Goal: Information Seeking & Learning: Find specific fact

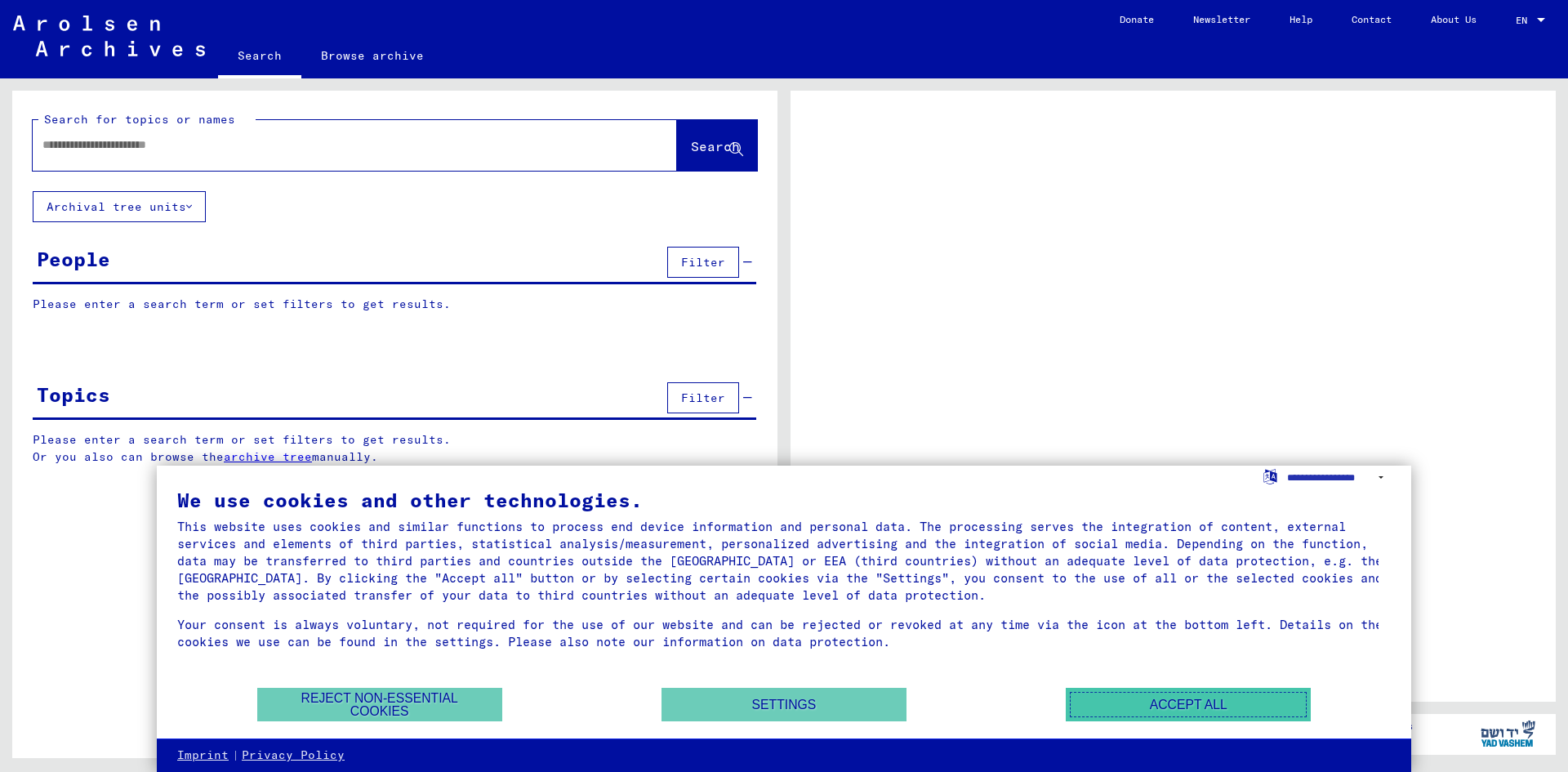
click at [1231, 705] on button "Accept all" at bounding box center [1188, 705] width 245 height 33
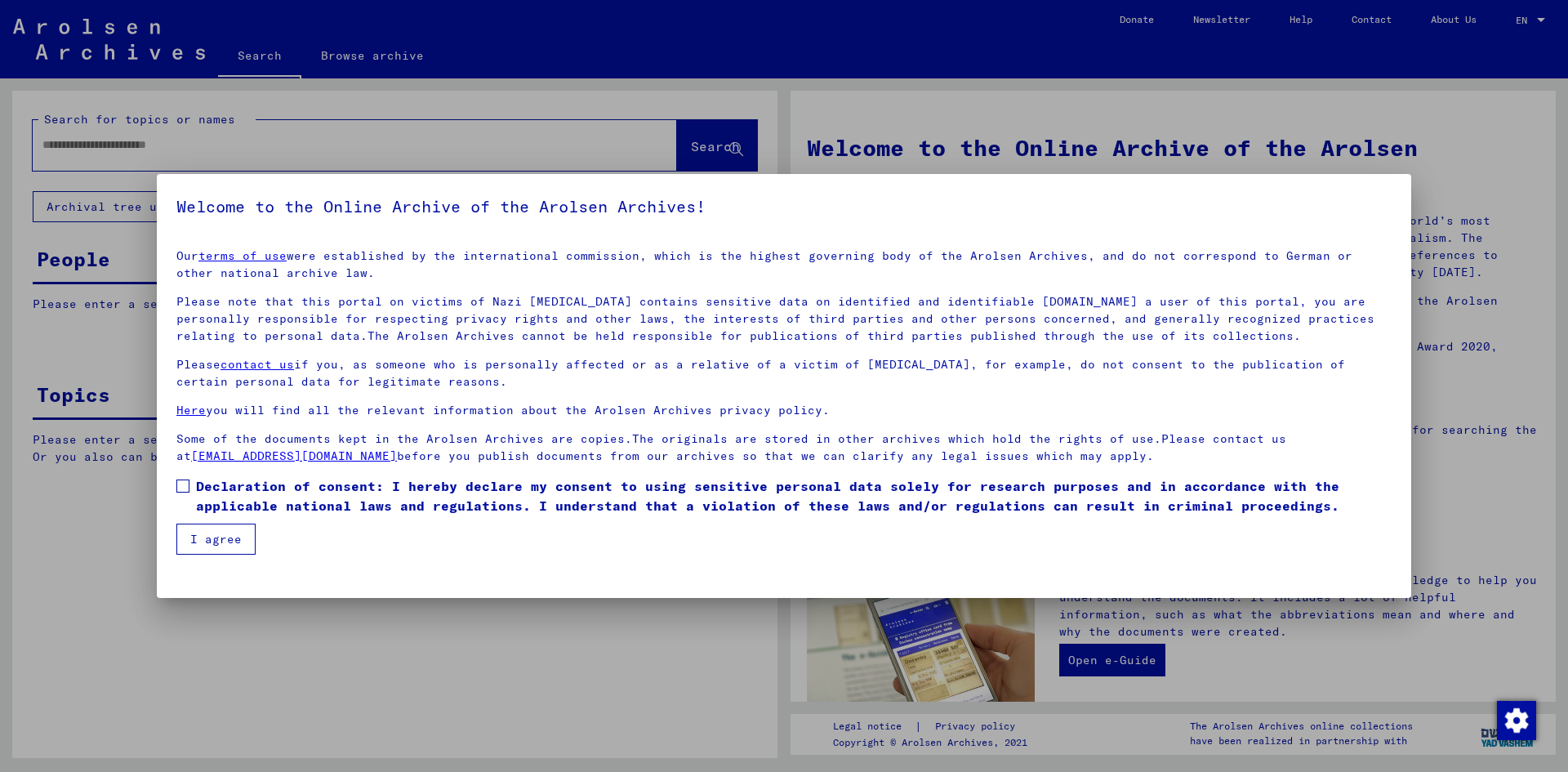
drag, startPoint x: 186, startPoint y: 486, endPoint x: 192, endPoint y: 498, distance: 13.4
click at [186, 486] on span at bounding box center [183, 486] width 13 height 13
click at [217, 540] on button "I agree" at bounding box center [216, 539] width 79 height 31
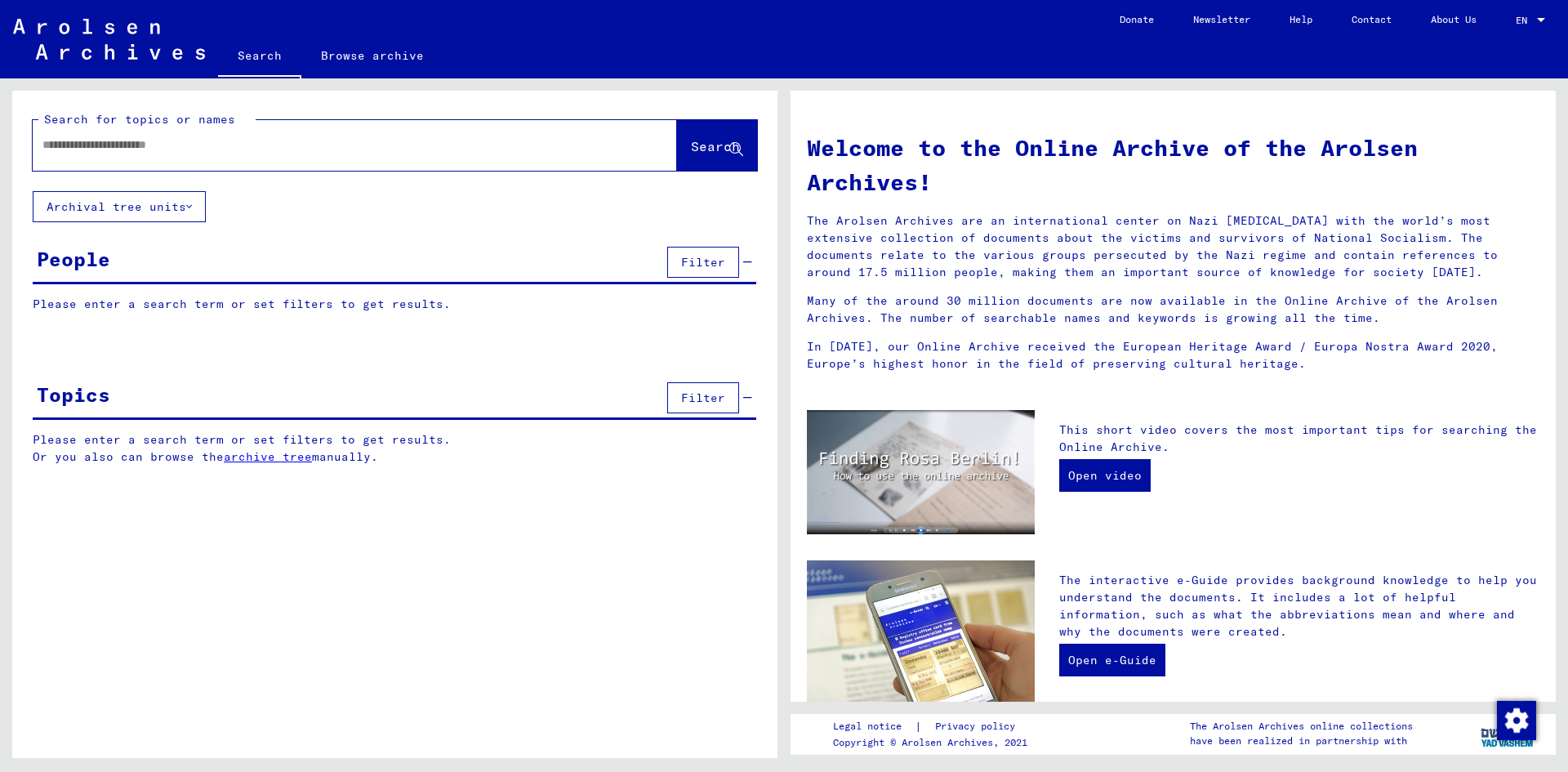
click at [77, 146] on input "text" at bounding box center [335, 145] width 585 height 17
click at [102, 141] on input "**********" at bounding box center [335, 145] width 585 height 17
click at [695, 147] on span "Search" at bounding box center [715, 147] width 49 height 17
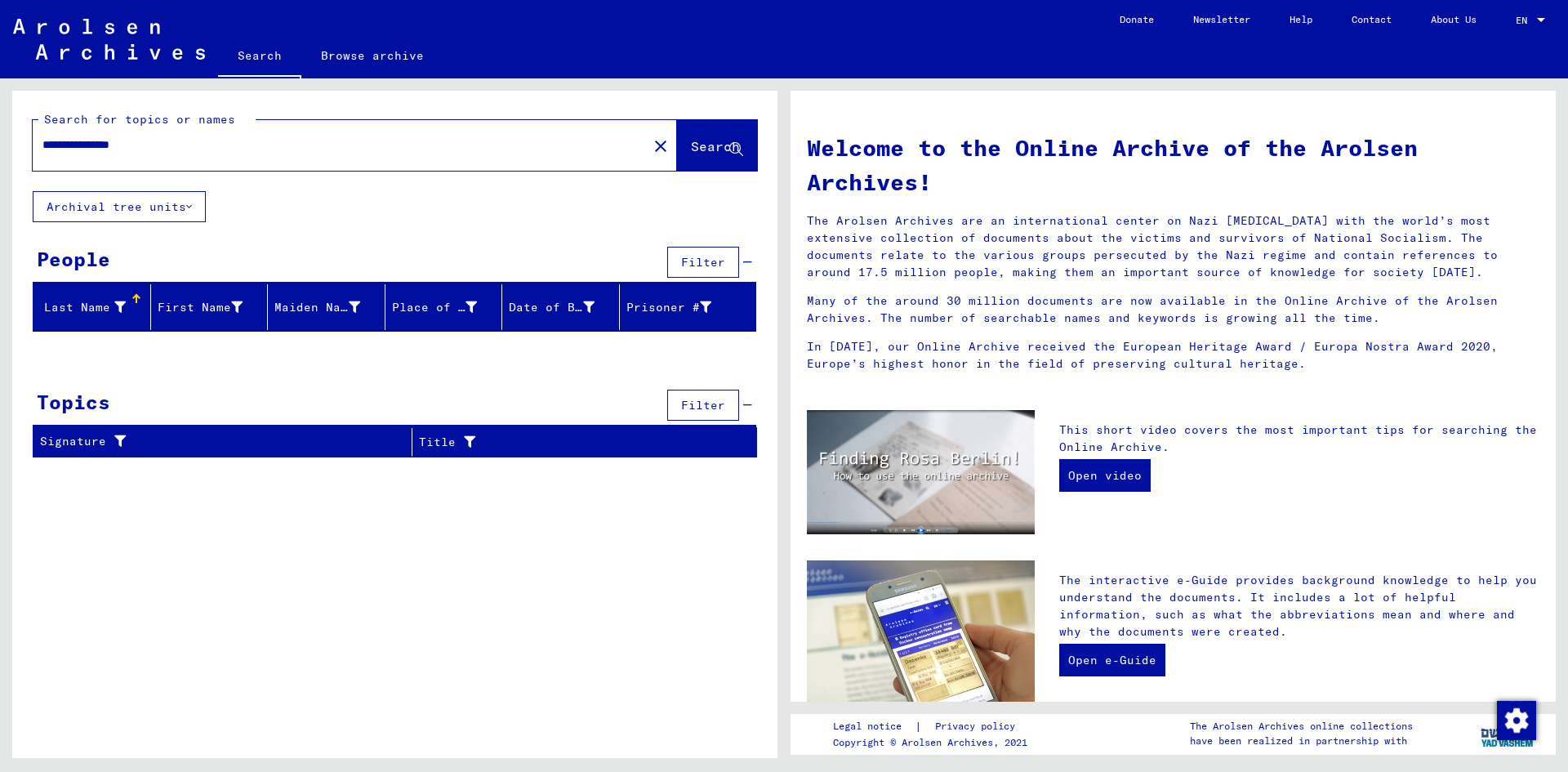
drag, startPoint x: 155, startPoint y: 141, endPoint x: 103, endPoint y: 145, distance: 52.2
click at [105, 139] on input "**********" at bounding box center [335, 145] width 585 height 17
drag, startPoint x: 100, startPoint y: 144, endPoint x: 157, endPoint y: 139, distance: 57.2
click at [157, 139] on input "**********" at bounding box center [335, 145] width 585 height 17
type input "*******"
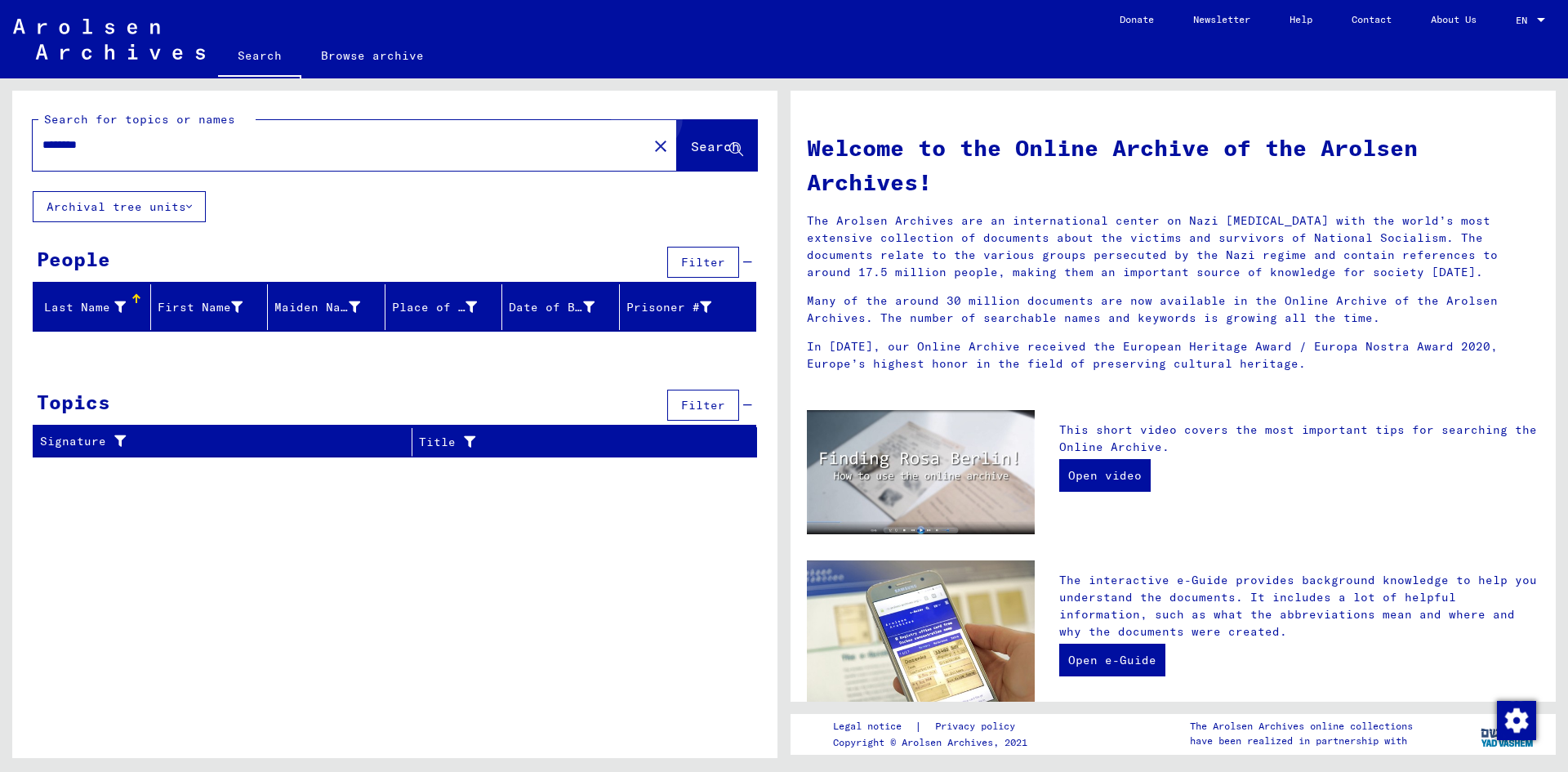
click at [713, 137] on button "Search" at bounding box center [717, 145] width 80 height 51
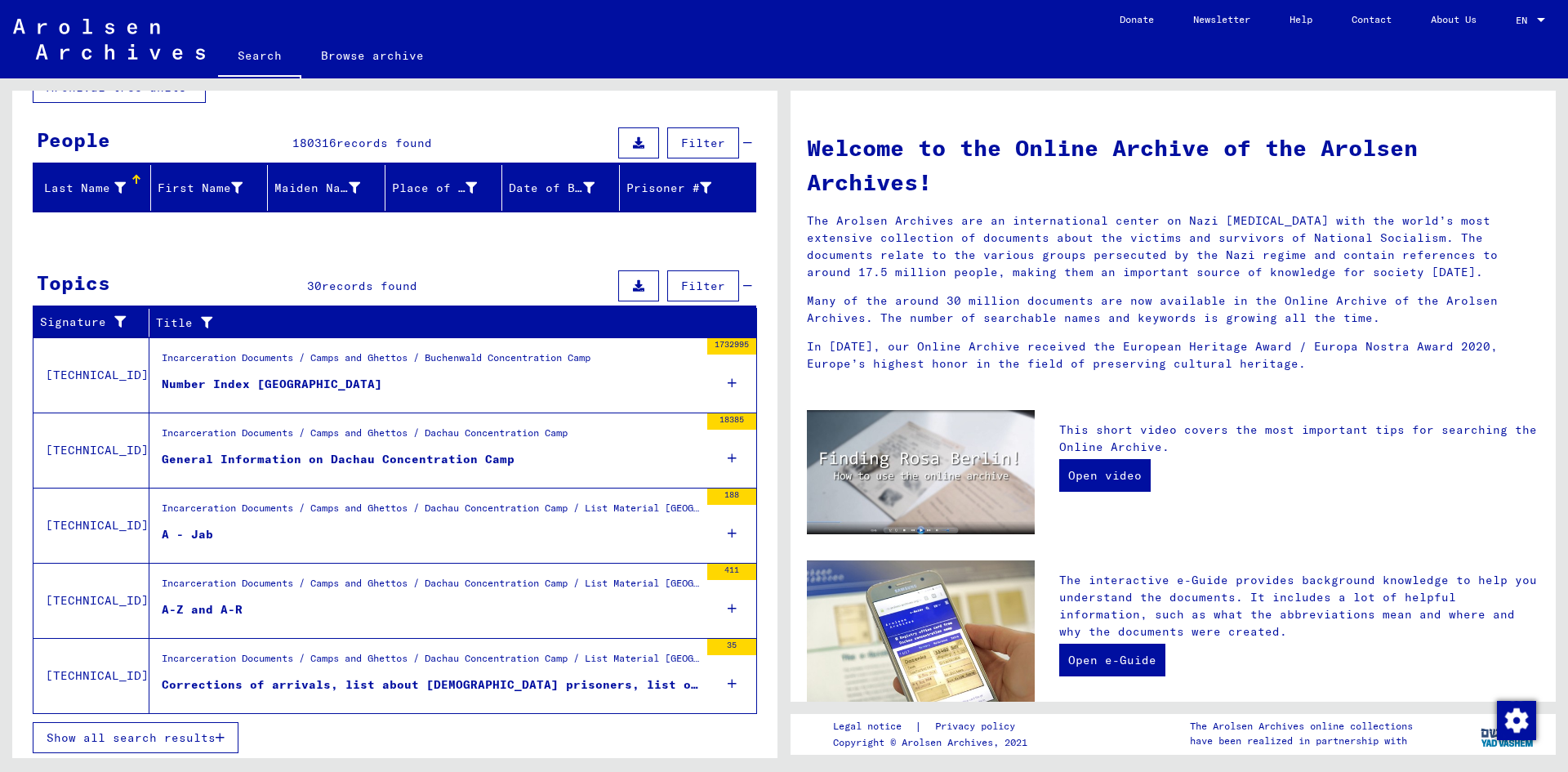
scroll to position [123, 0]
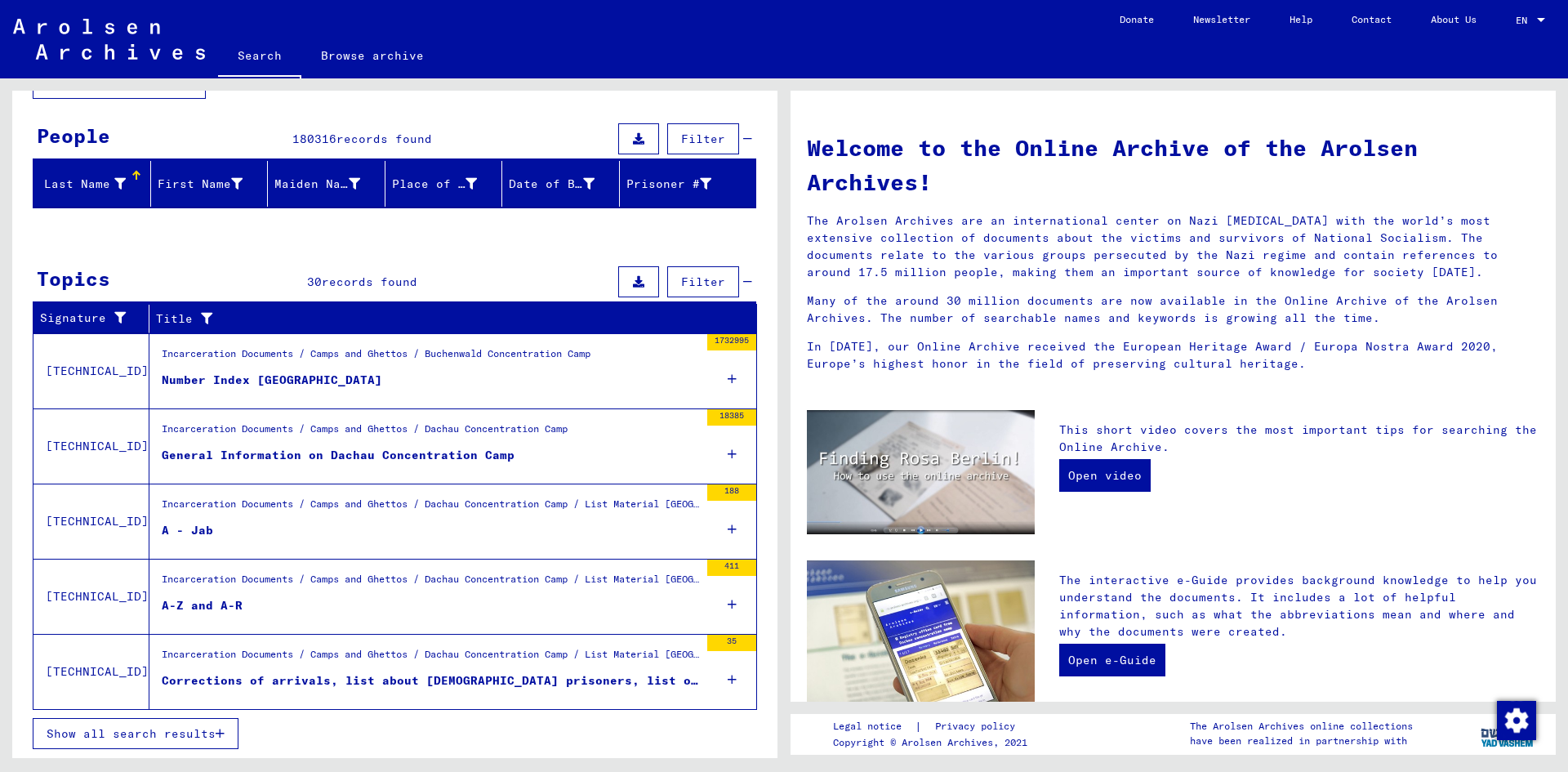
click at [183, 736] on span "Show all search results" at bounding box center [131, 734] width 169 height 15
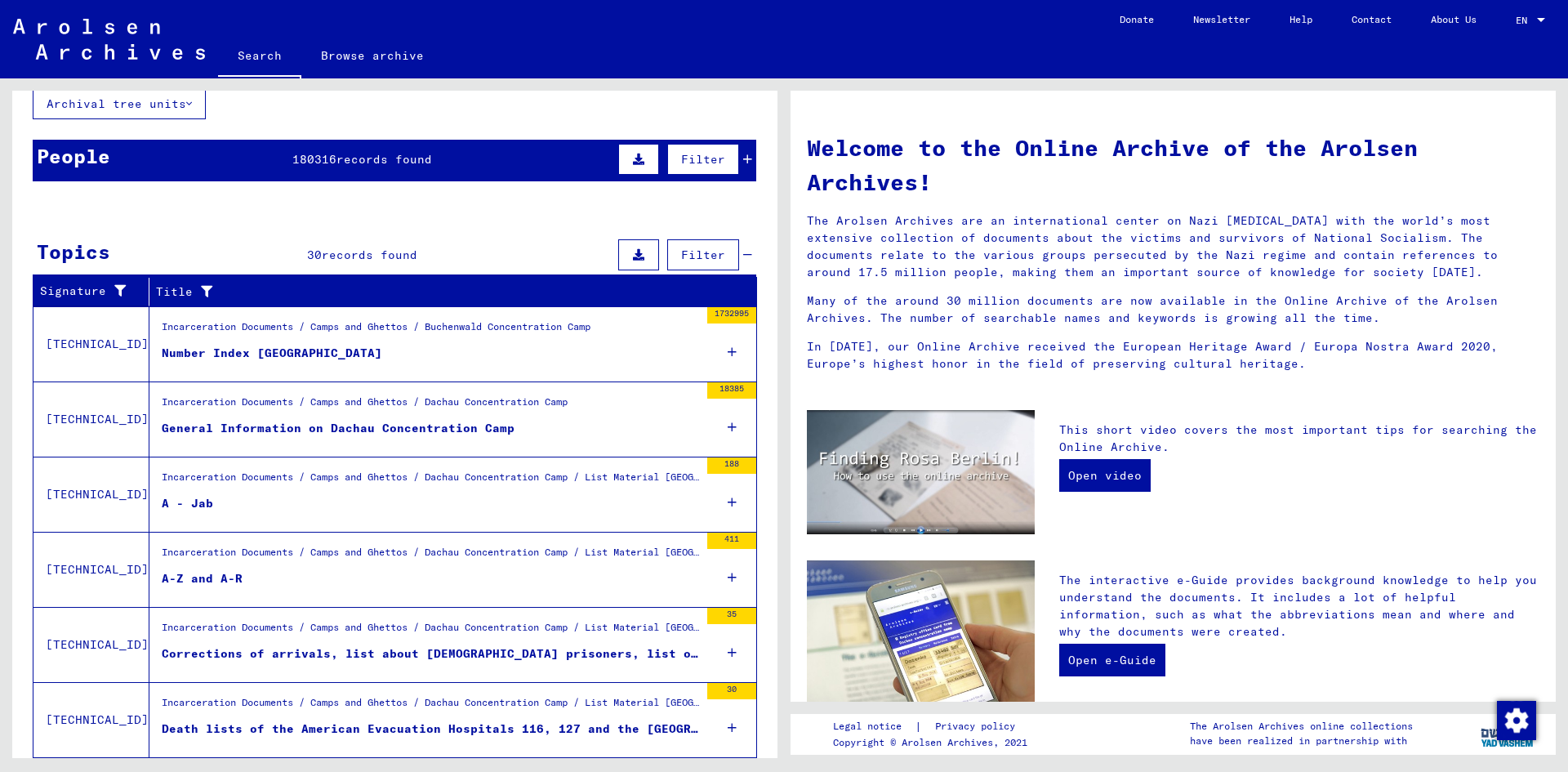
scroll to position [0, 0]
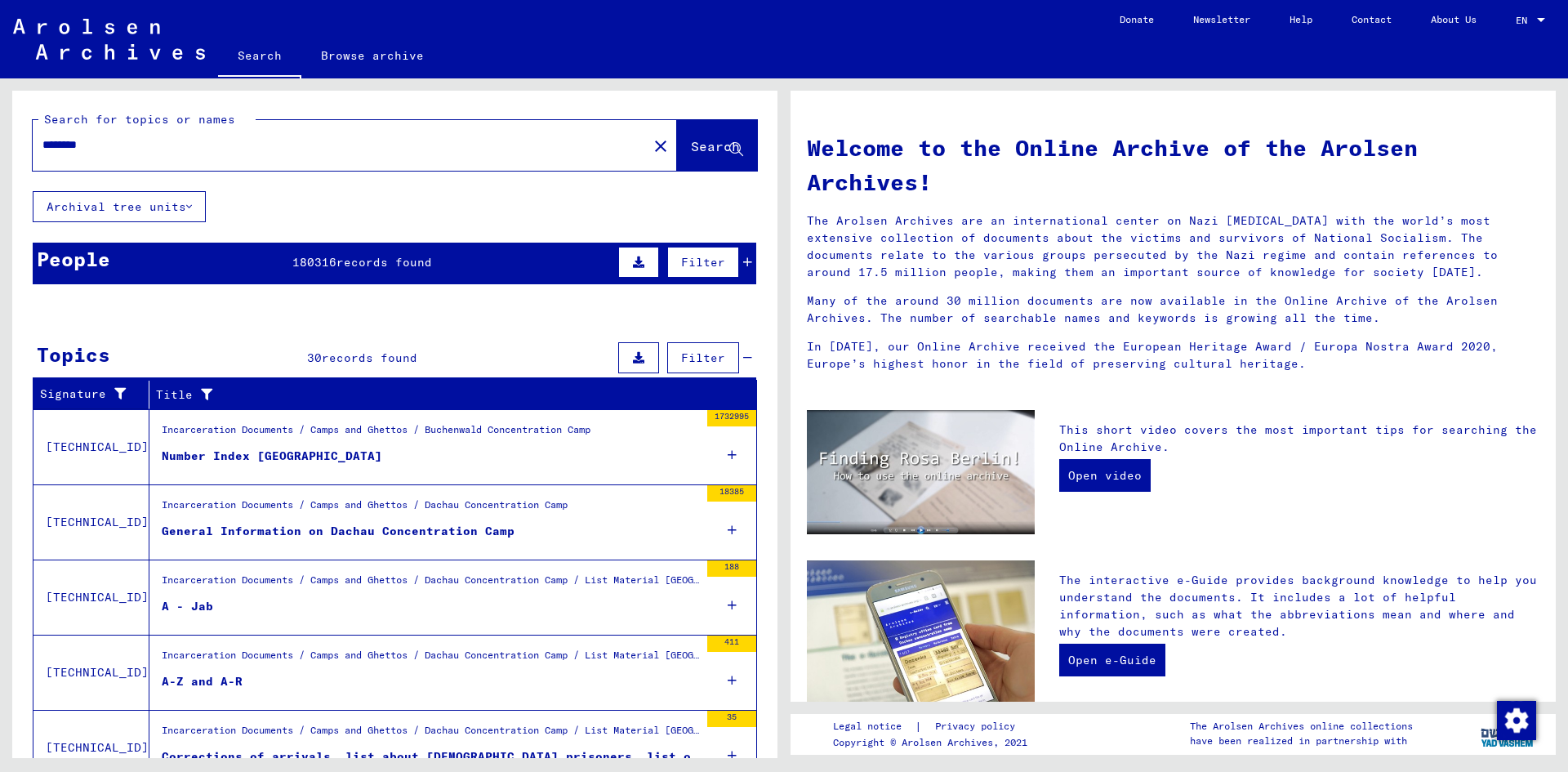
click at [712, 359] on span "Filter" at bounding box center [703, 358] width 44 height 15
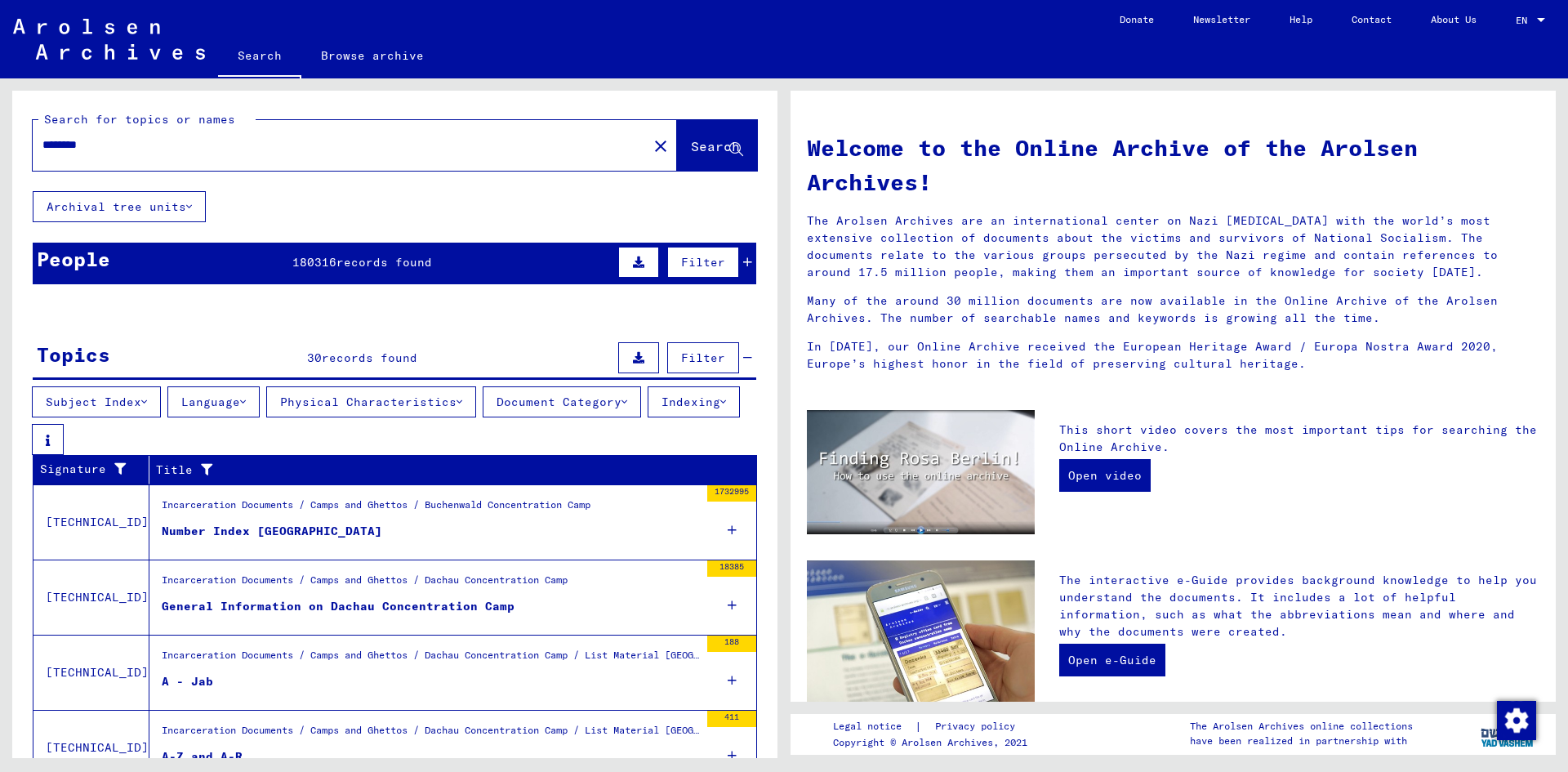
click at [143, 403] on button "Subject Index" at bounding box center [96, 401] width 129 height 31
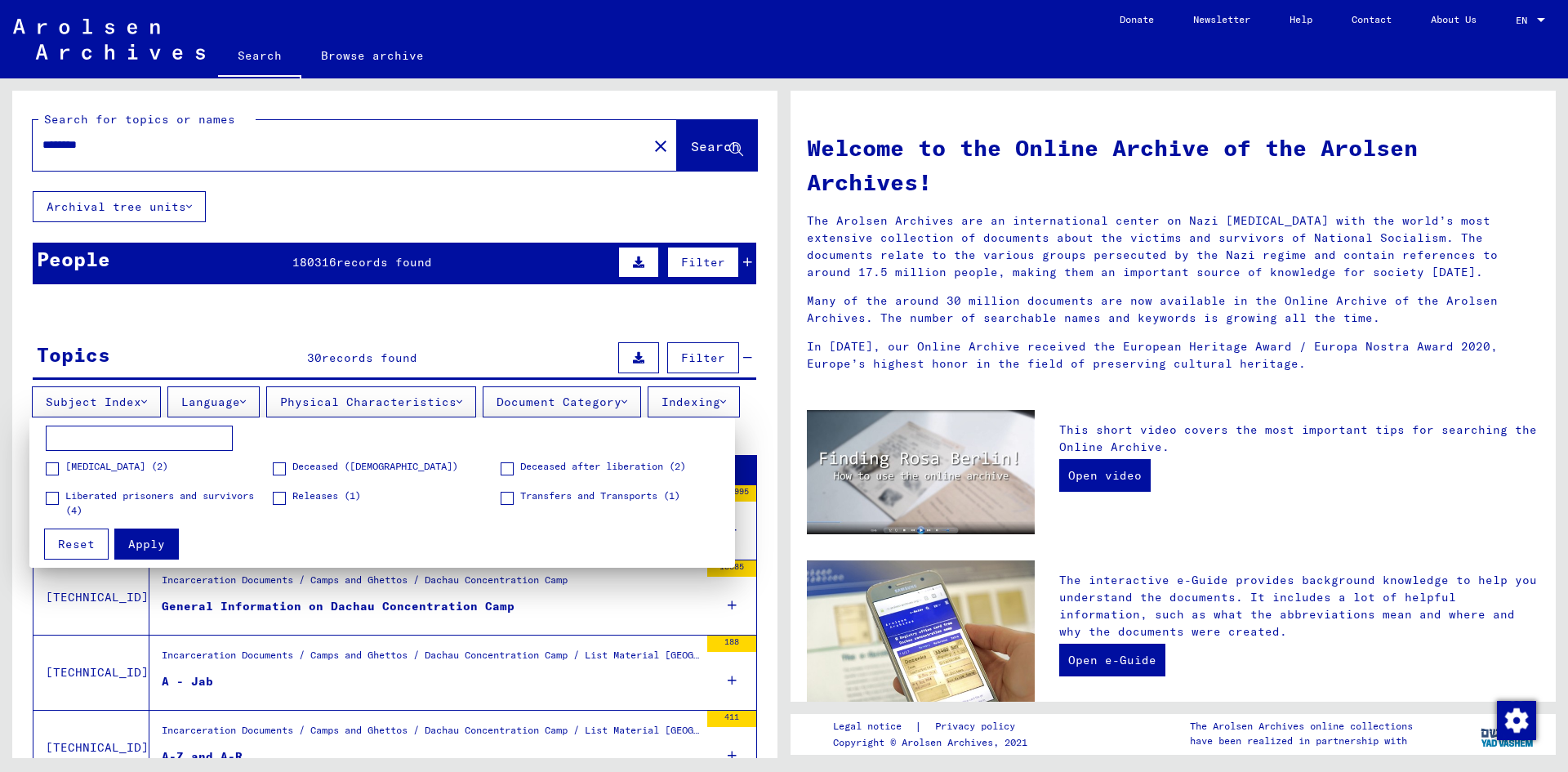
click at [555, 346] on div at bounding box center [784, 386] width 1568 height 772
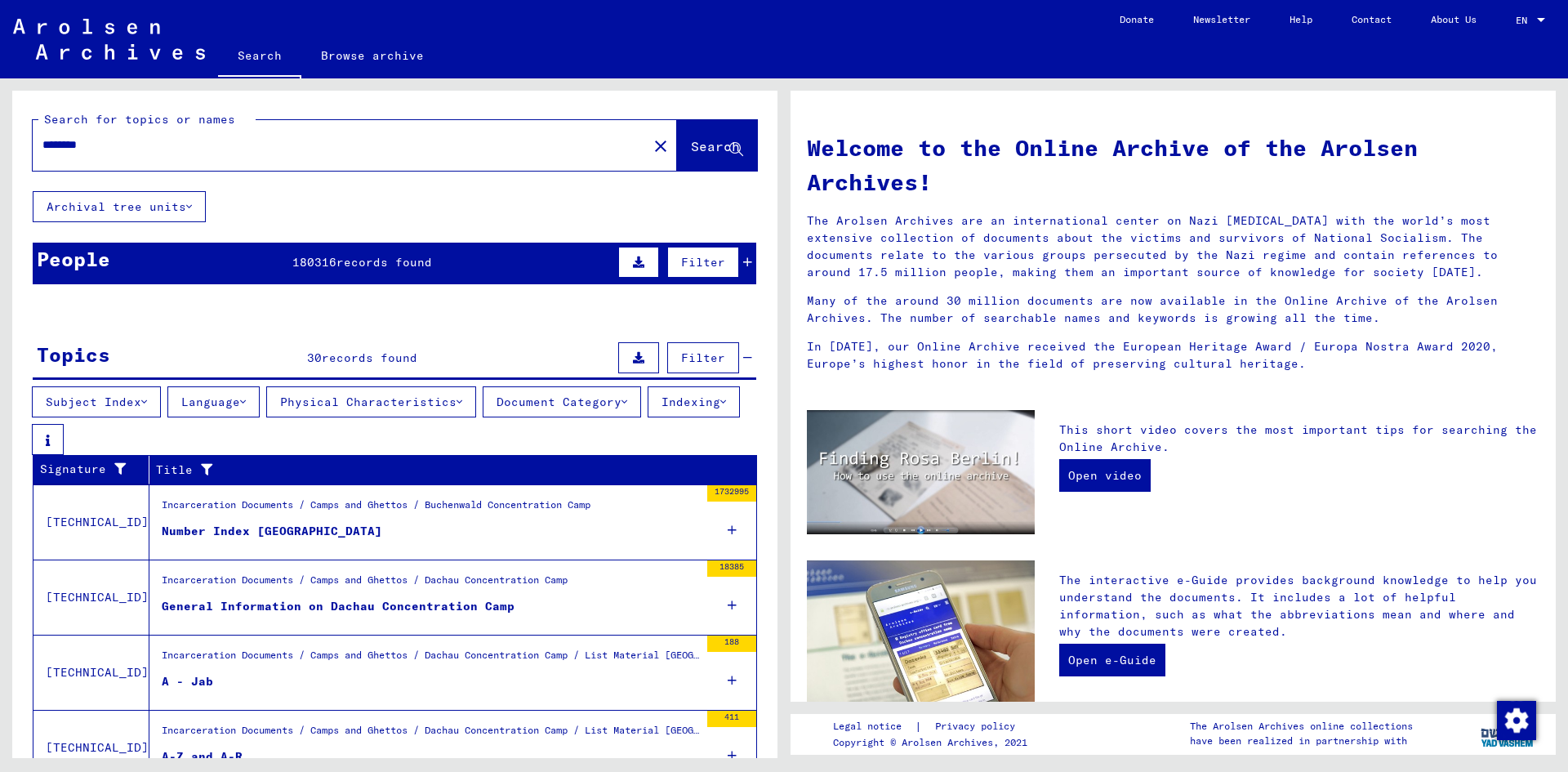
click at [720, 408] on icon at bounding box center [723, 402] width 6 height 12
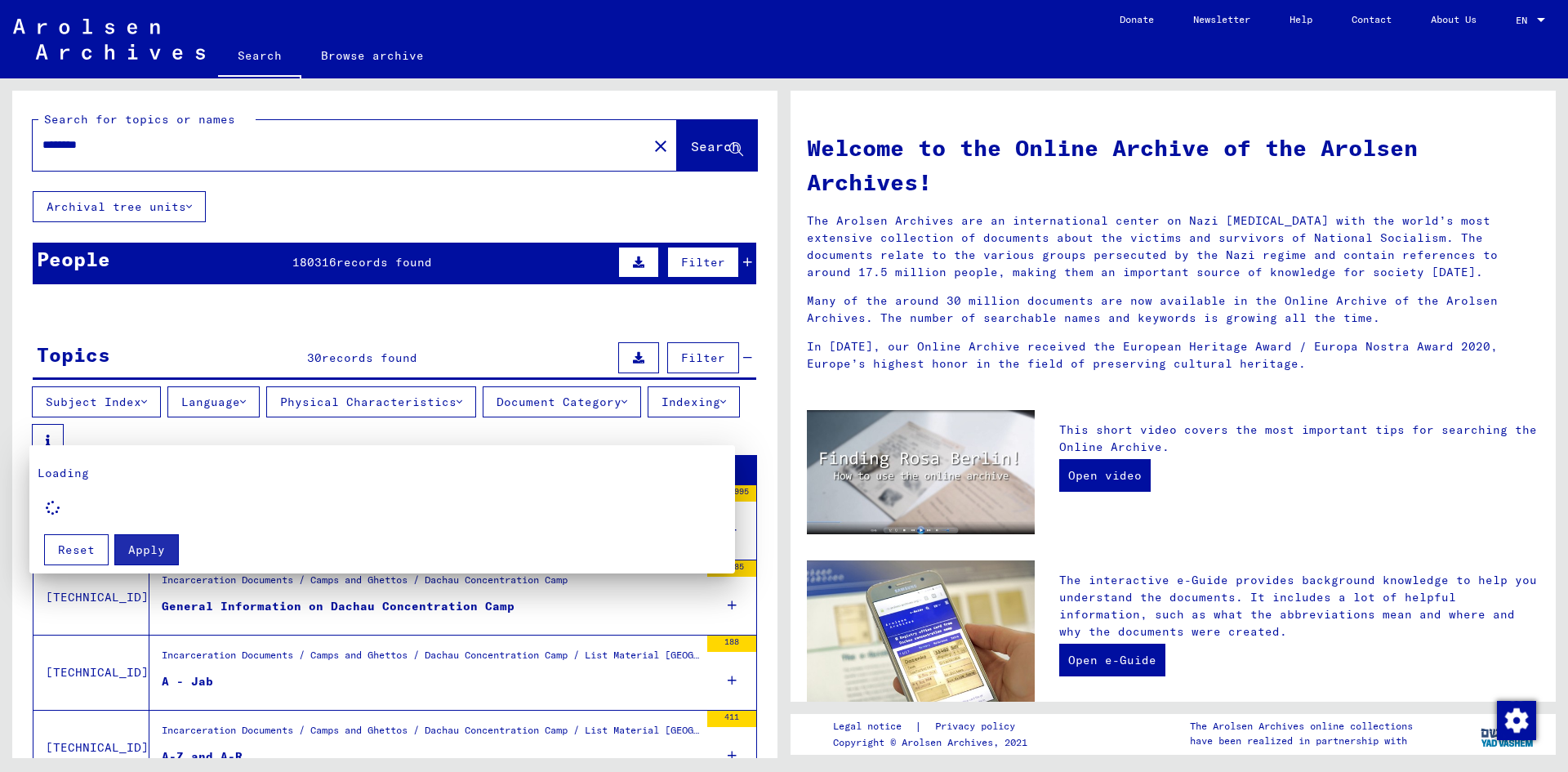
click at [364, 312] on div at bounding box center [784, 386] width 1568 height 772
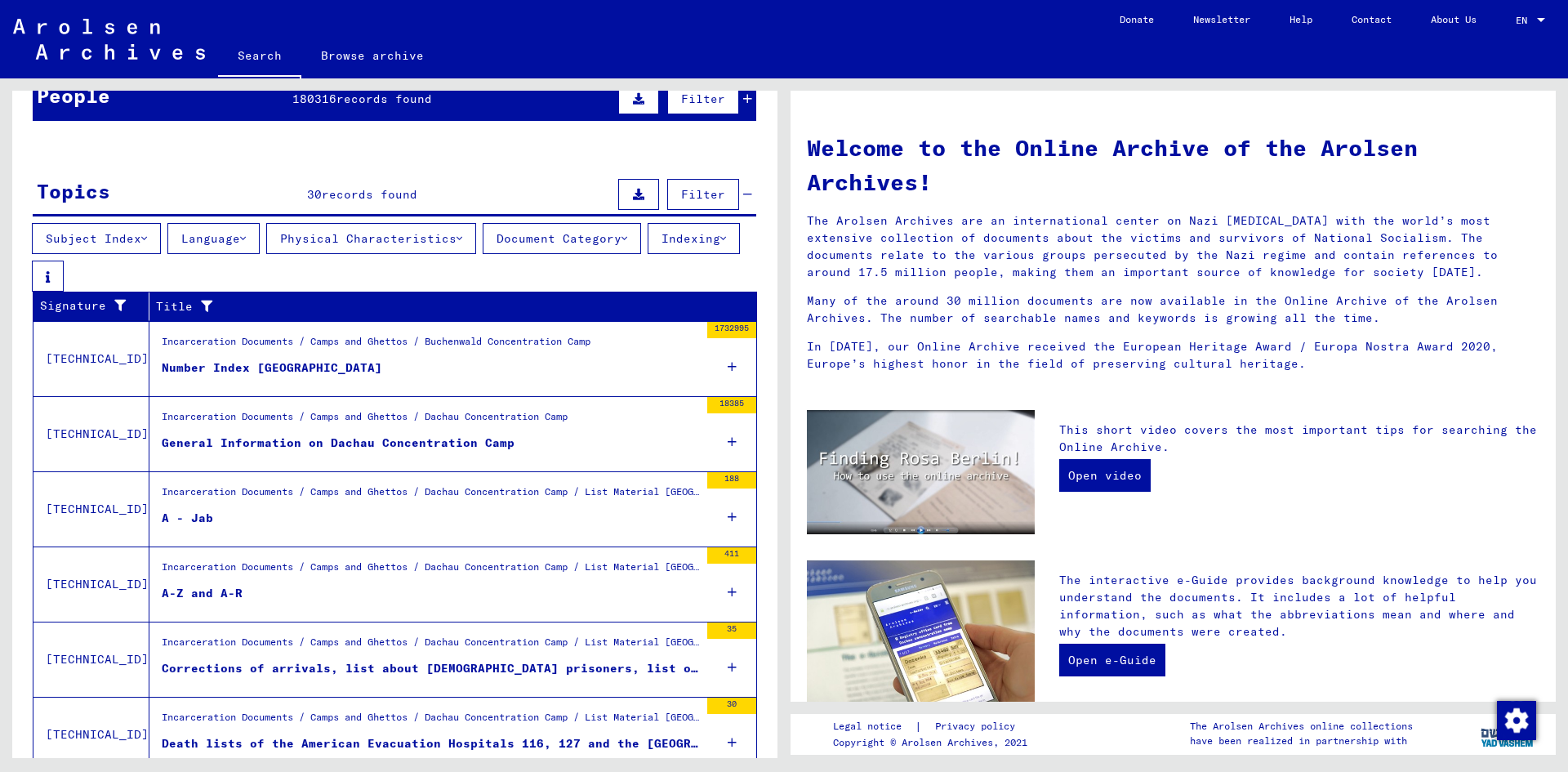
scroll to position [245, 0]
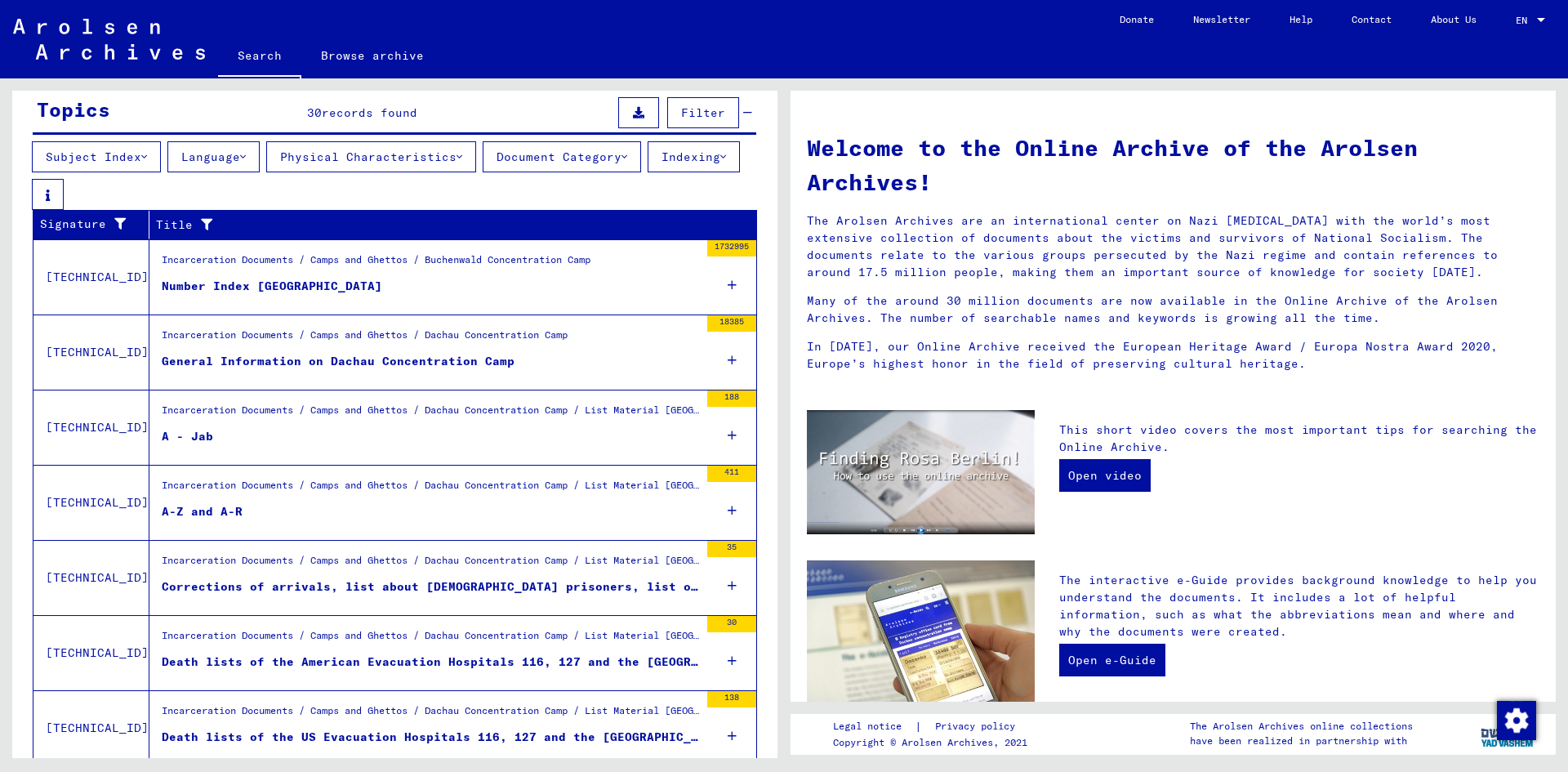
click at [728, 519] on icon at bounding box center [732, 511] width 9 height 57
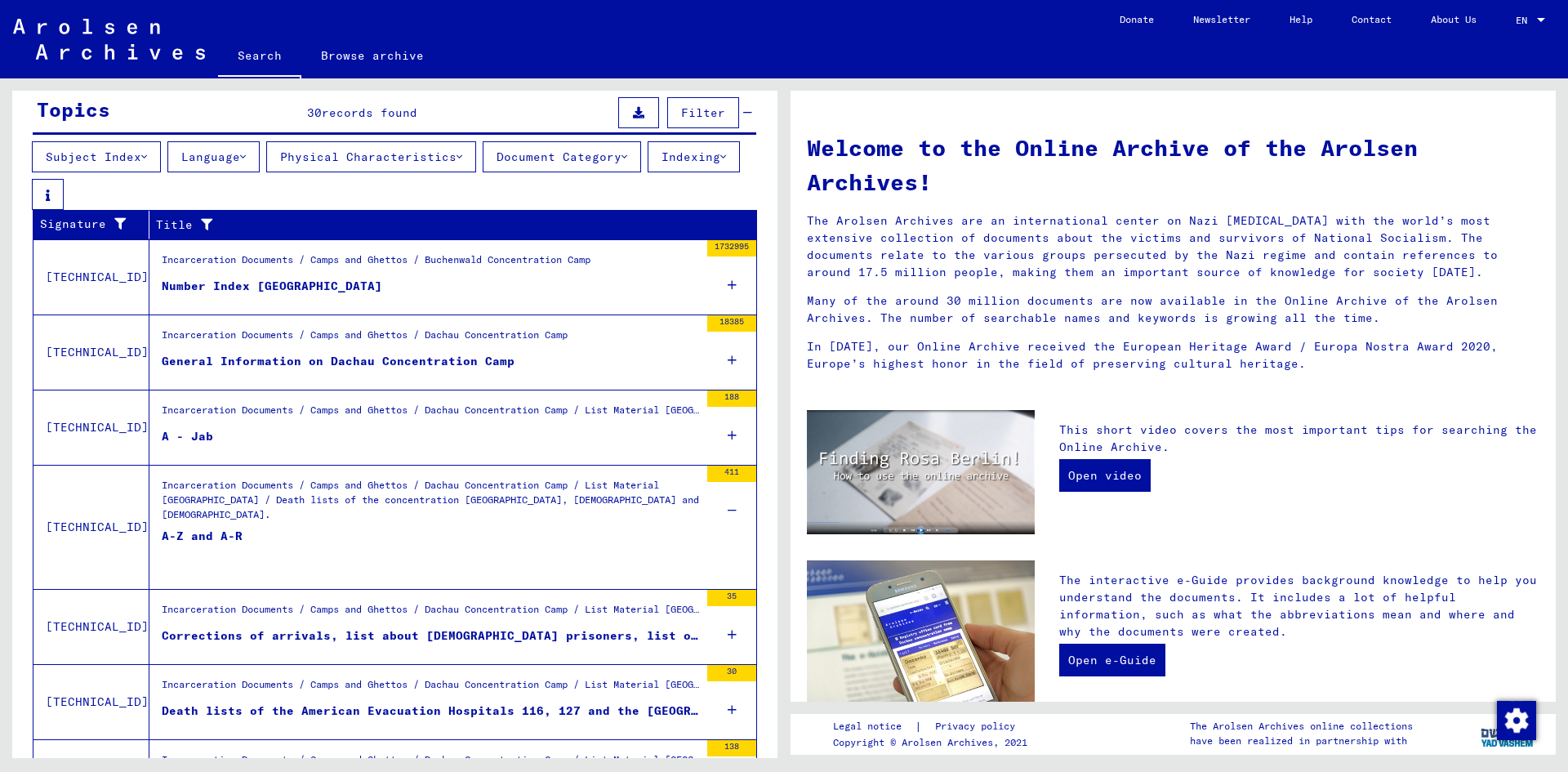
scroll to position [326, 0]
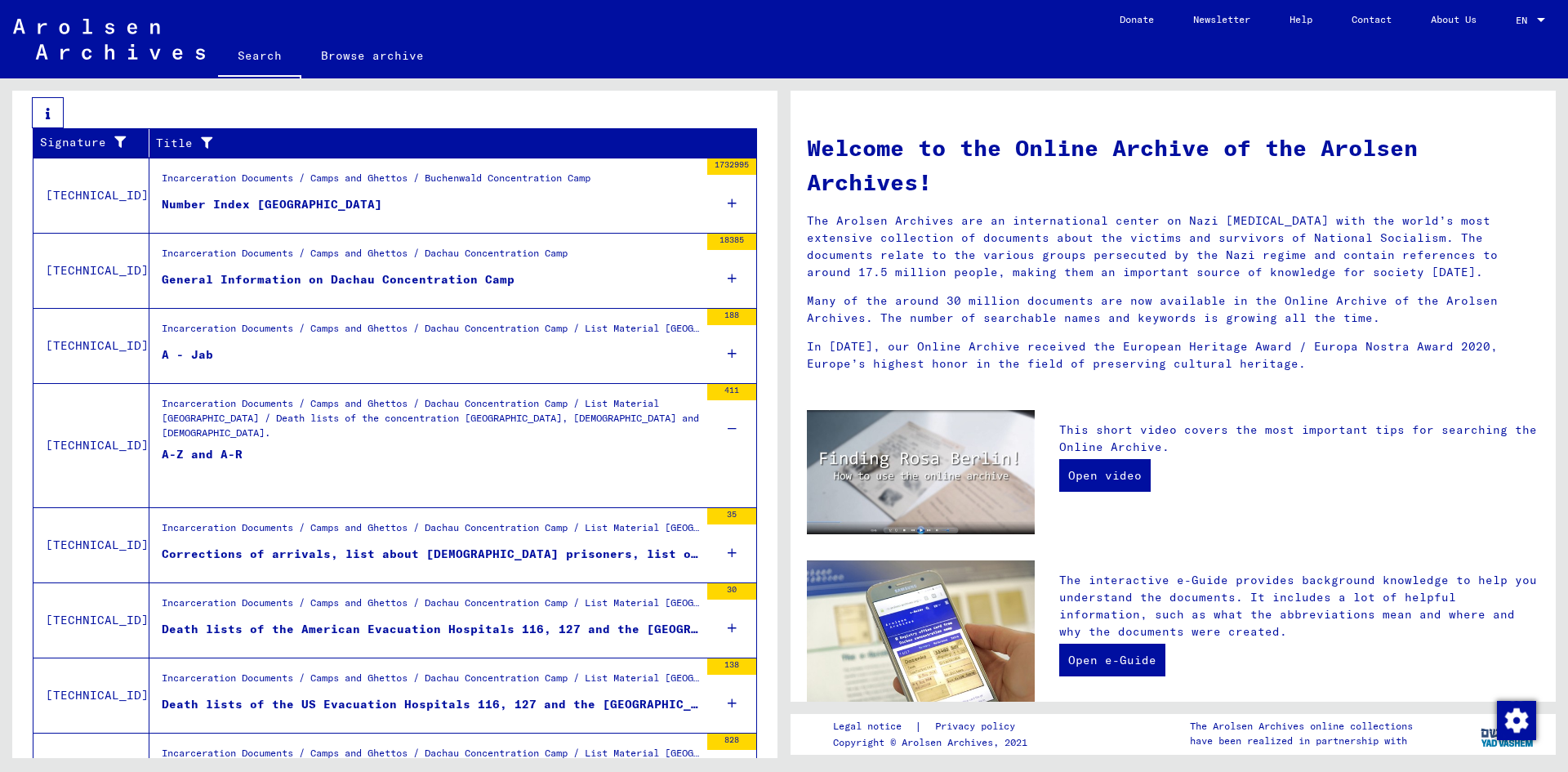
click at [728, 556] on icon at bounding box center [732, 553] width 9 height 57
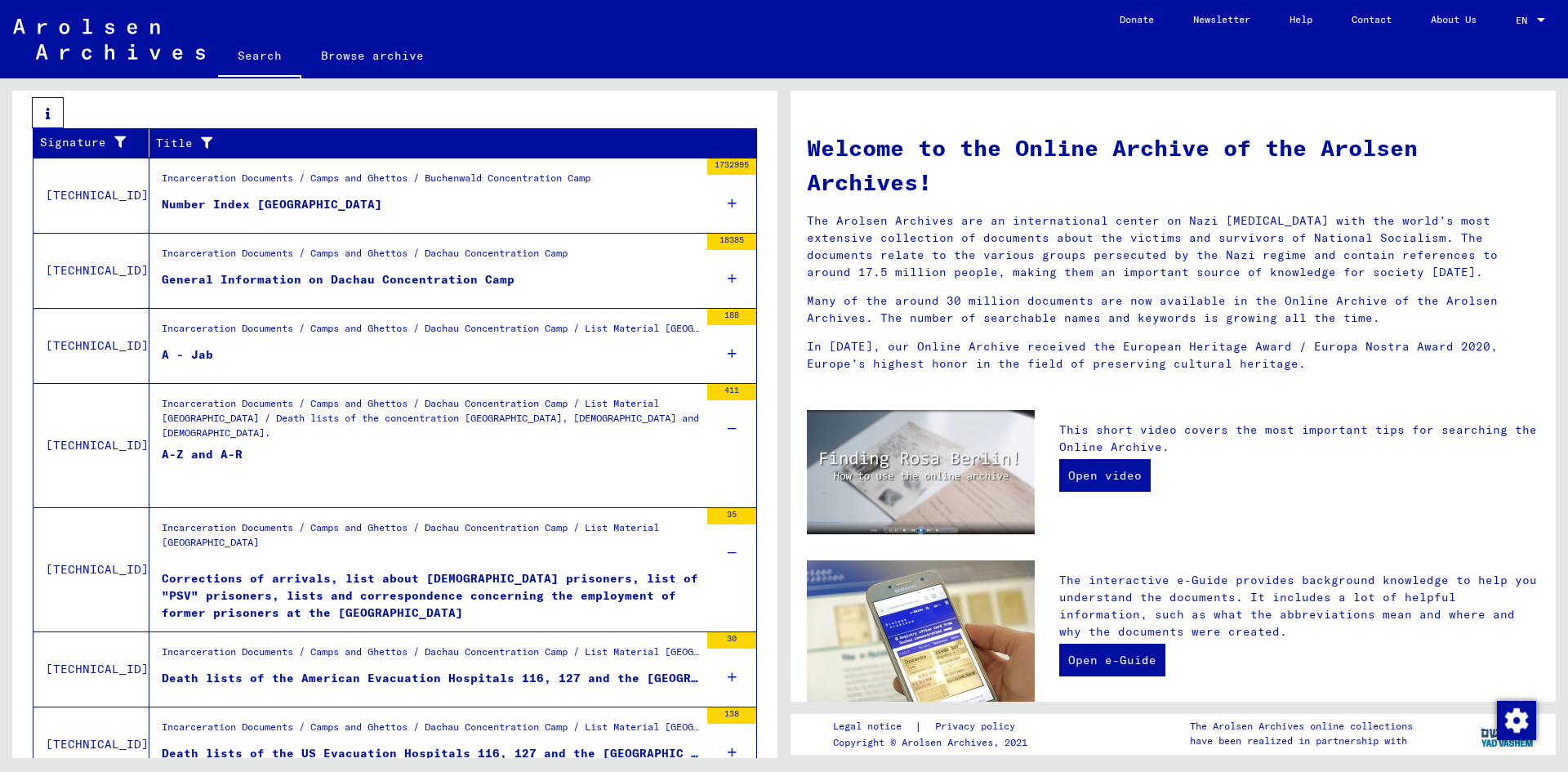
click at [241, 588] on div "Corrections of arrivals, list about [DEMOGRAPHIC_DATA] prisoners, list of "PSV"…" at bounding box center [430, 595] width 537 height 49
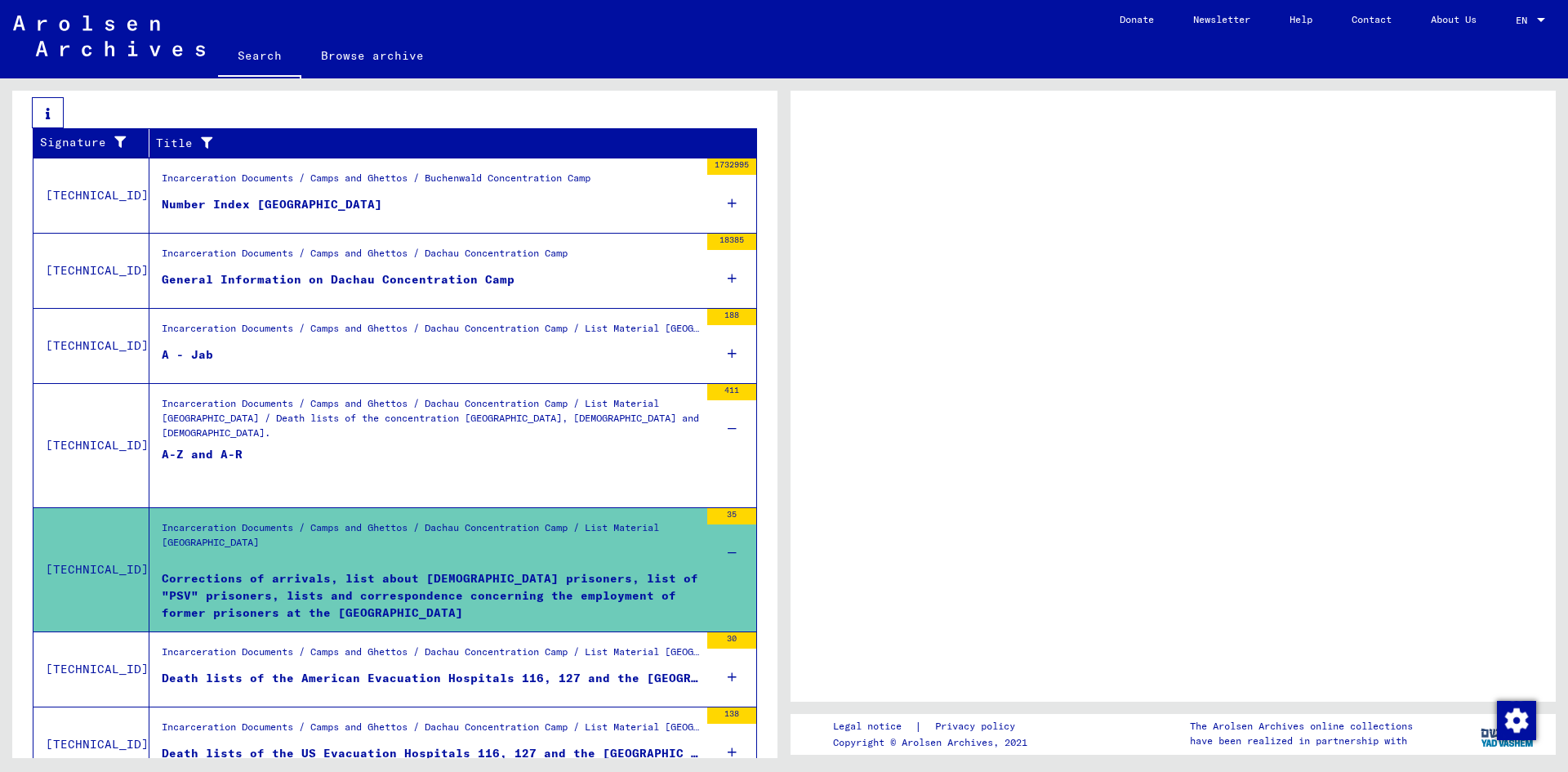
scroll to position [408, 0]
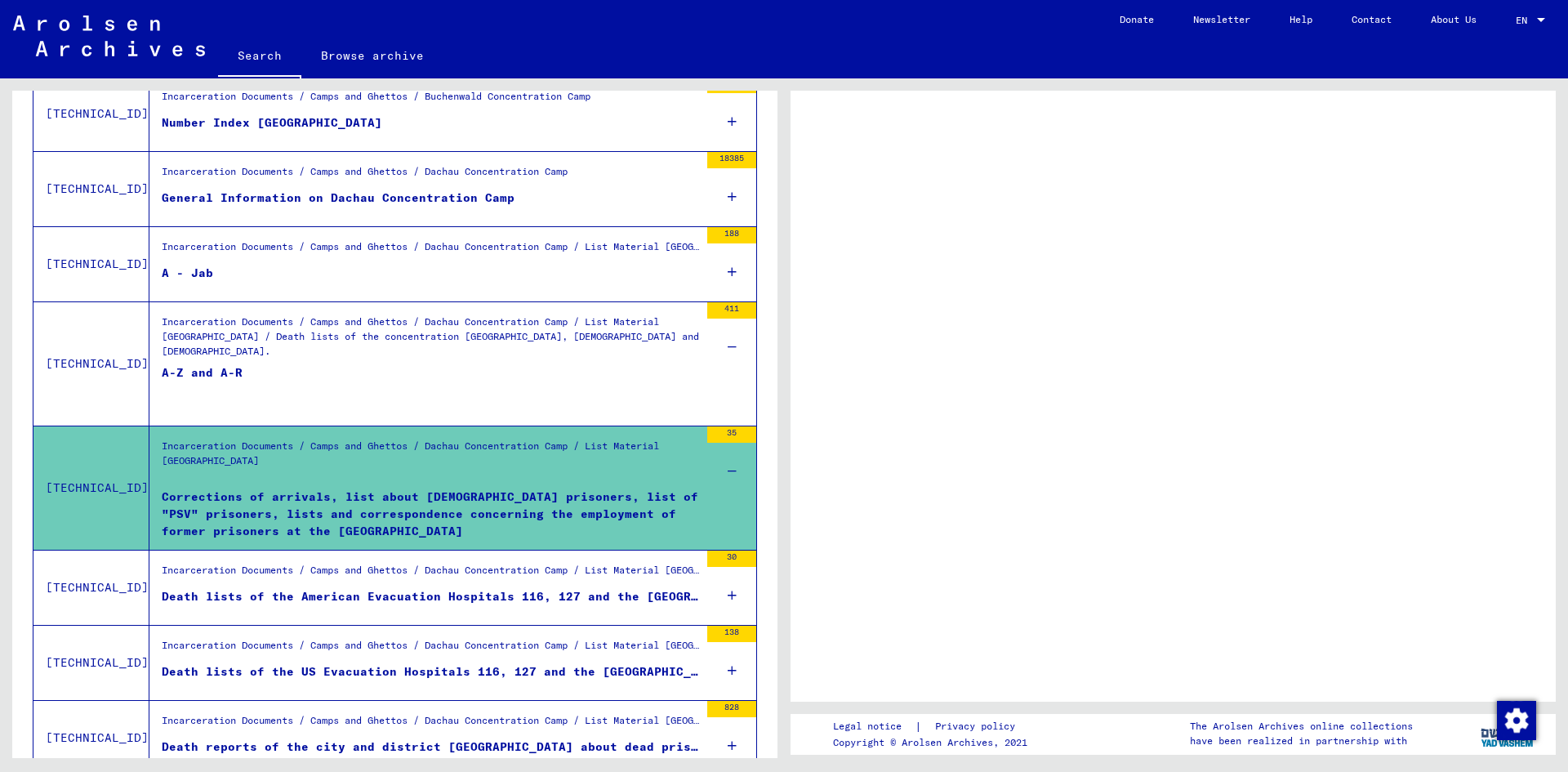
click at [339, 583] on div "Incarceration Documents / Camps and Ghettos / Dachau Concentration Camp / List …" at bounding box center [430, 574] width 537 height 22
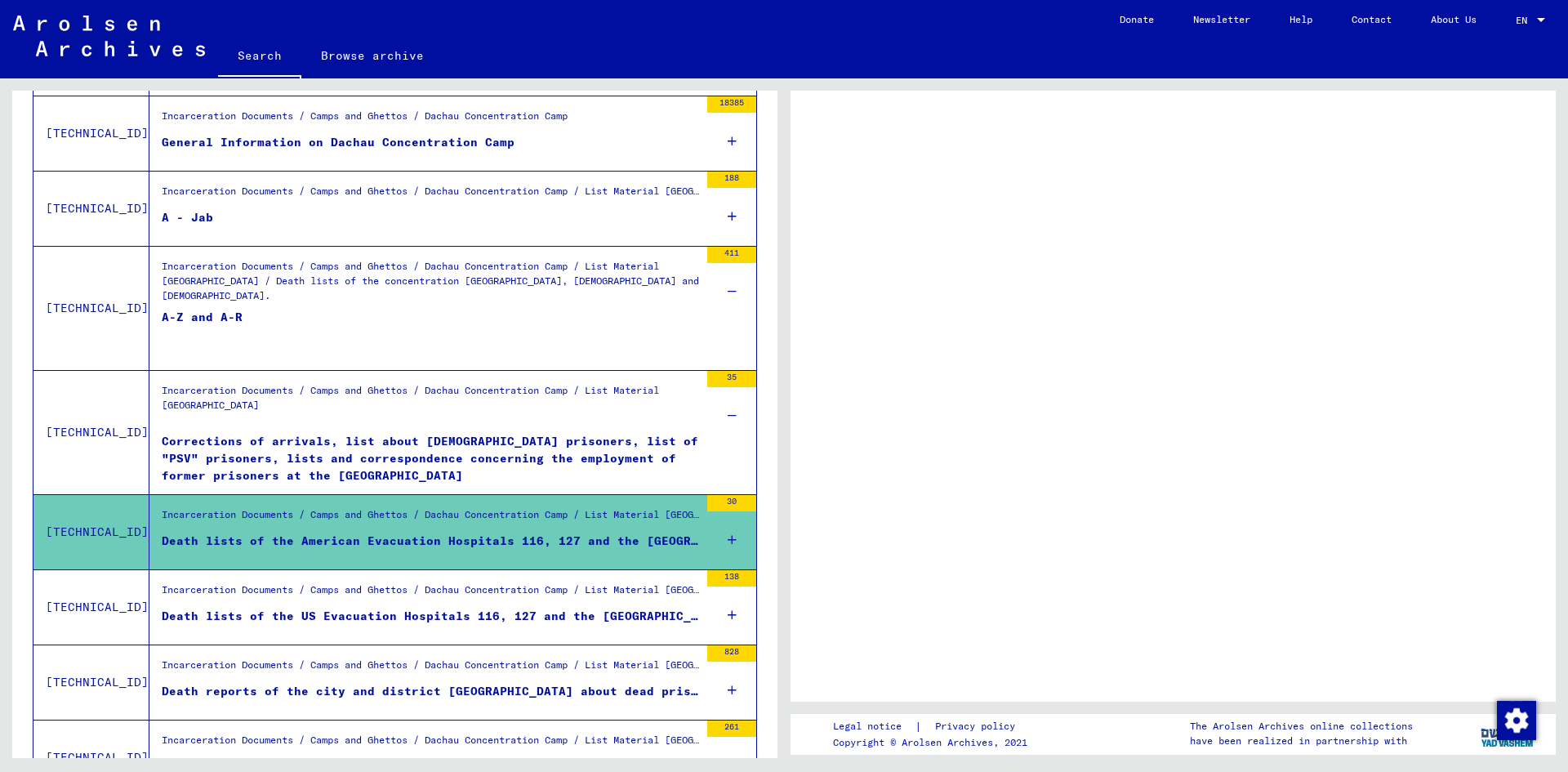
scroll to position [491, 0]
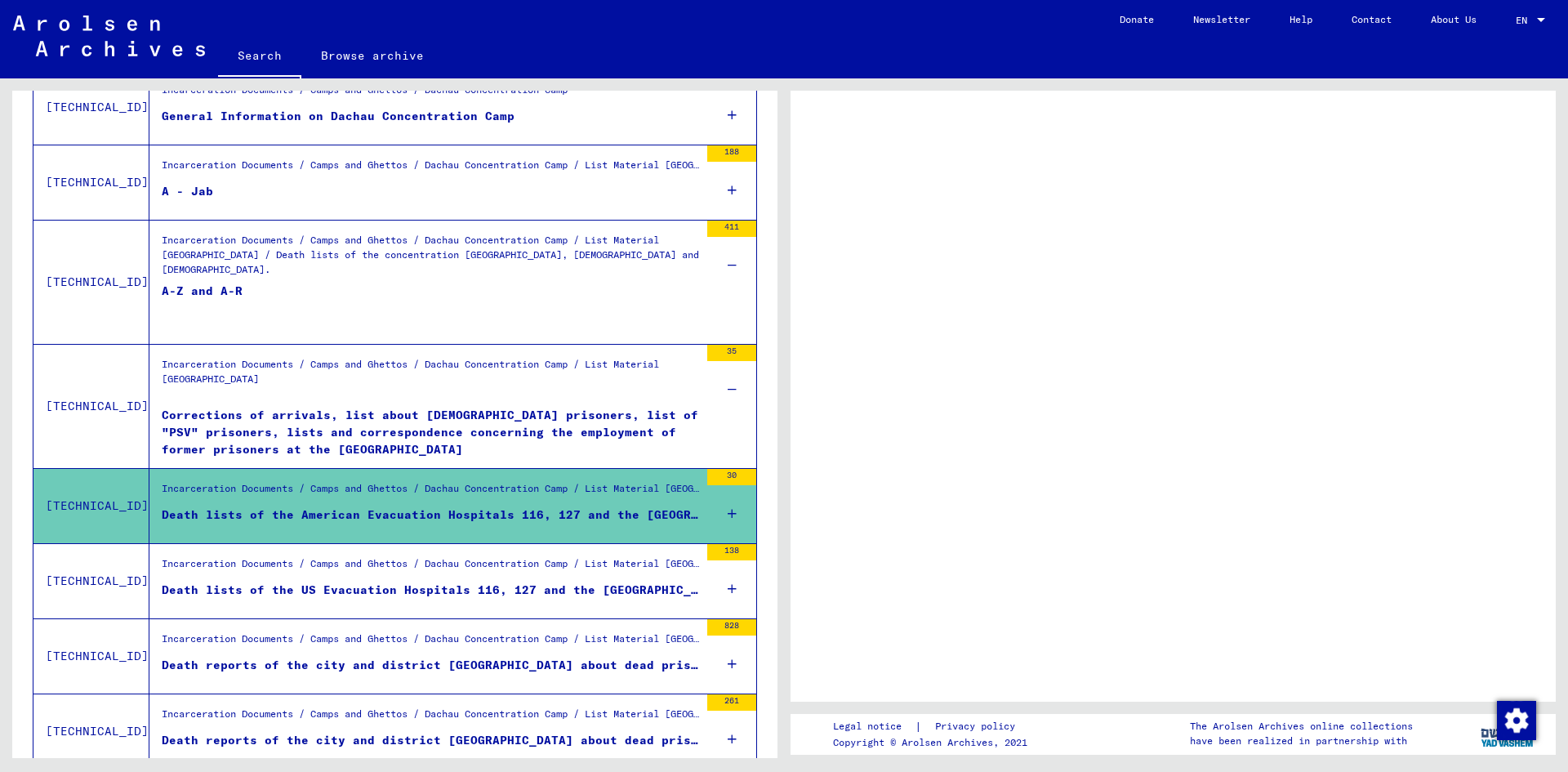
click at [728, 518] on icon at bounding box center [732, 514] width 9 height 57
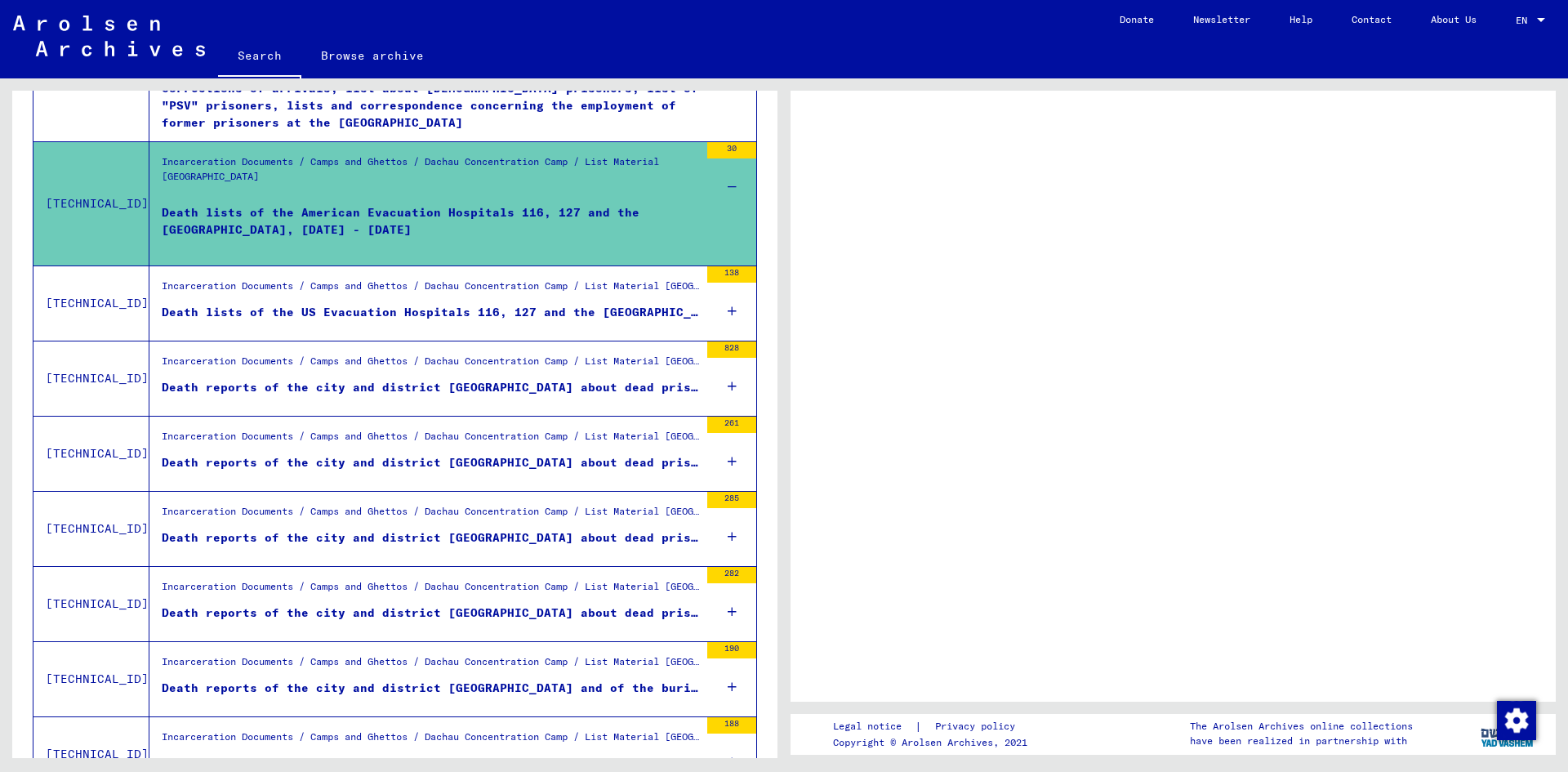
scroll to position [899, 0]
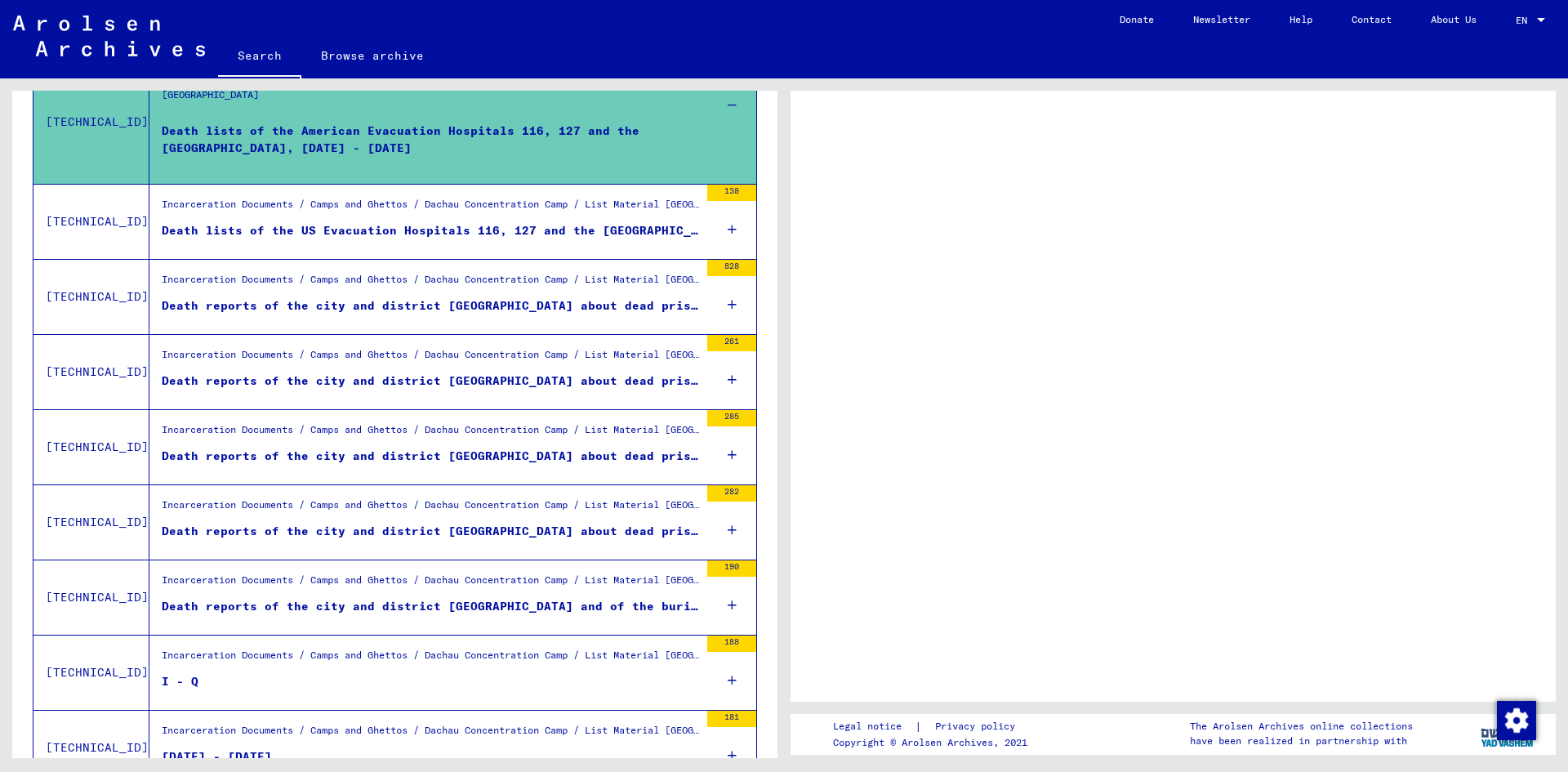
click at [477, 661] on div "Incarceration Documents / Camps and Ghettos / Dachau Concentration Camp / List …" at bounding box center [430, 659] width 537 height 22
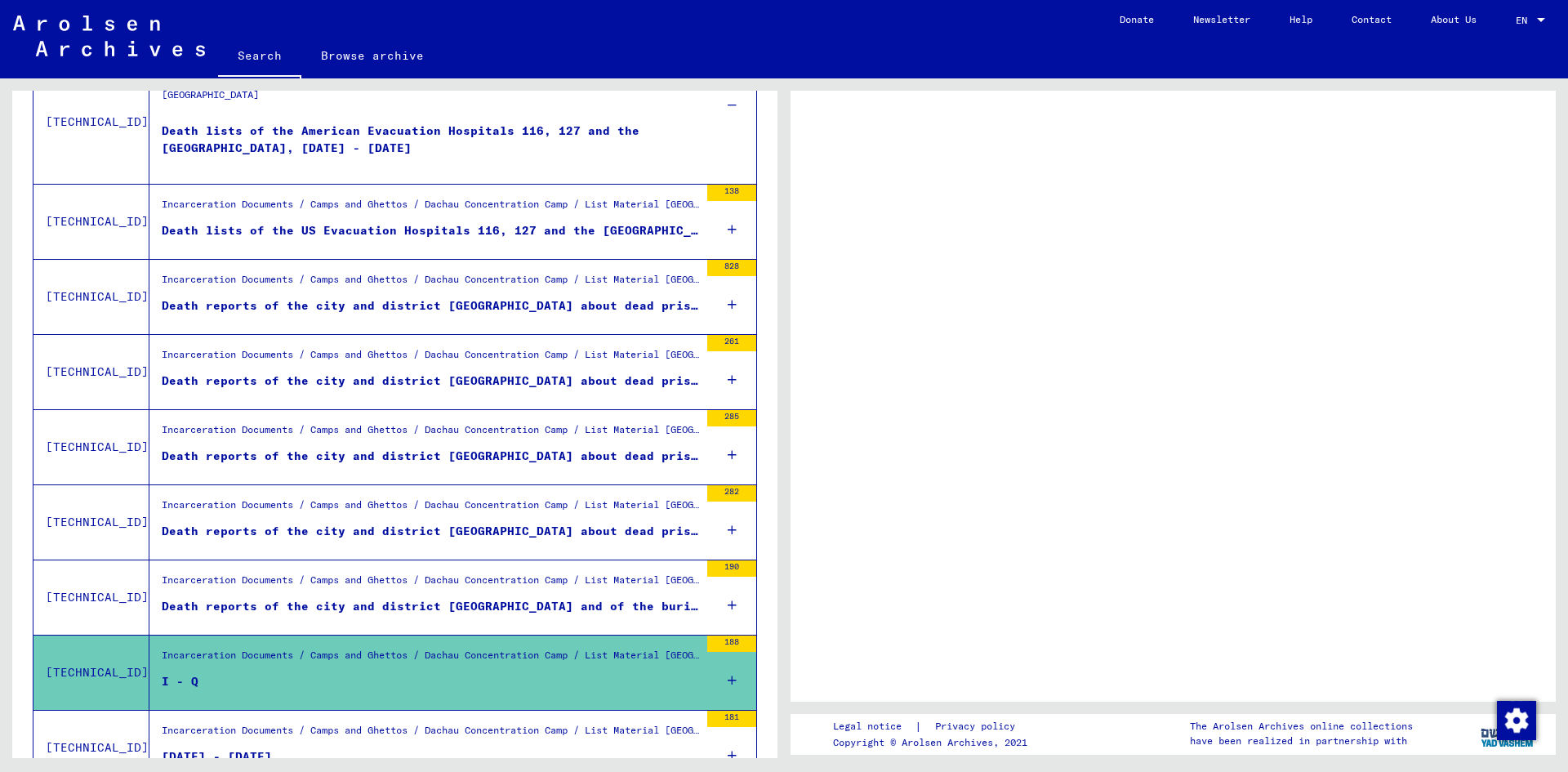
click at [728, 684] on icon at bounding box center [732, 680] width 9 height 57
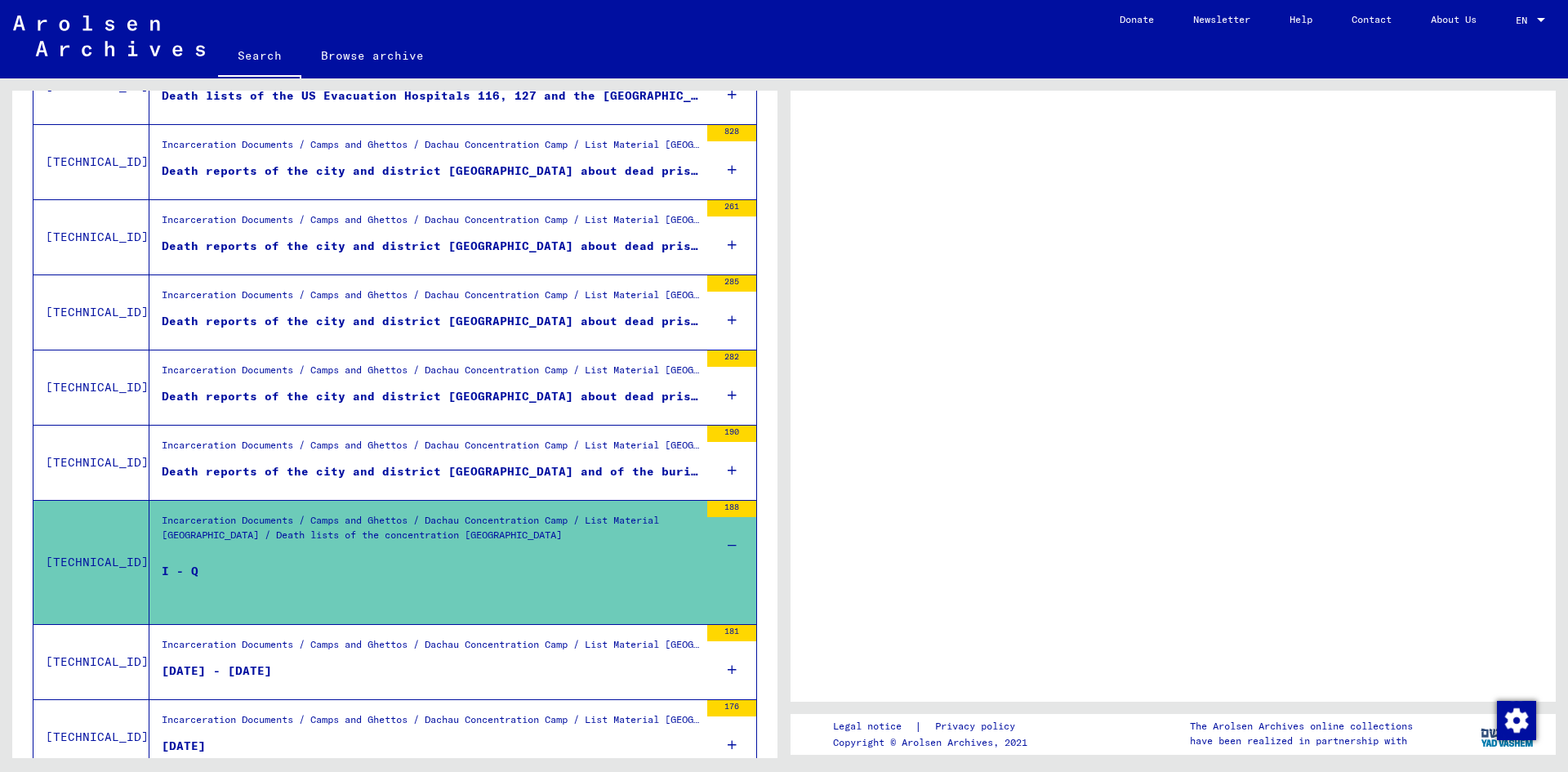
scroll to position [1062, 0]
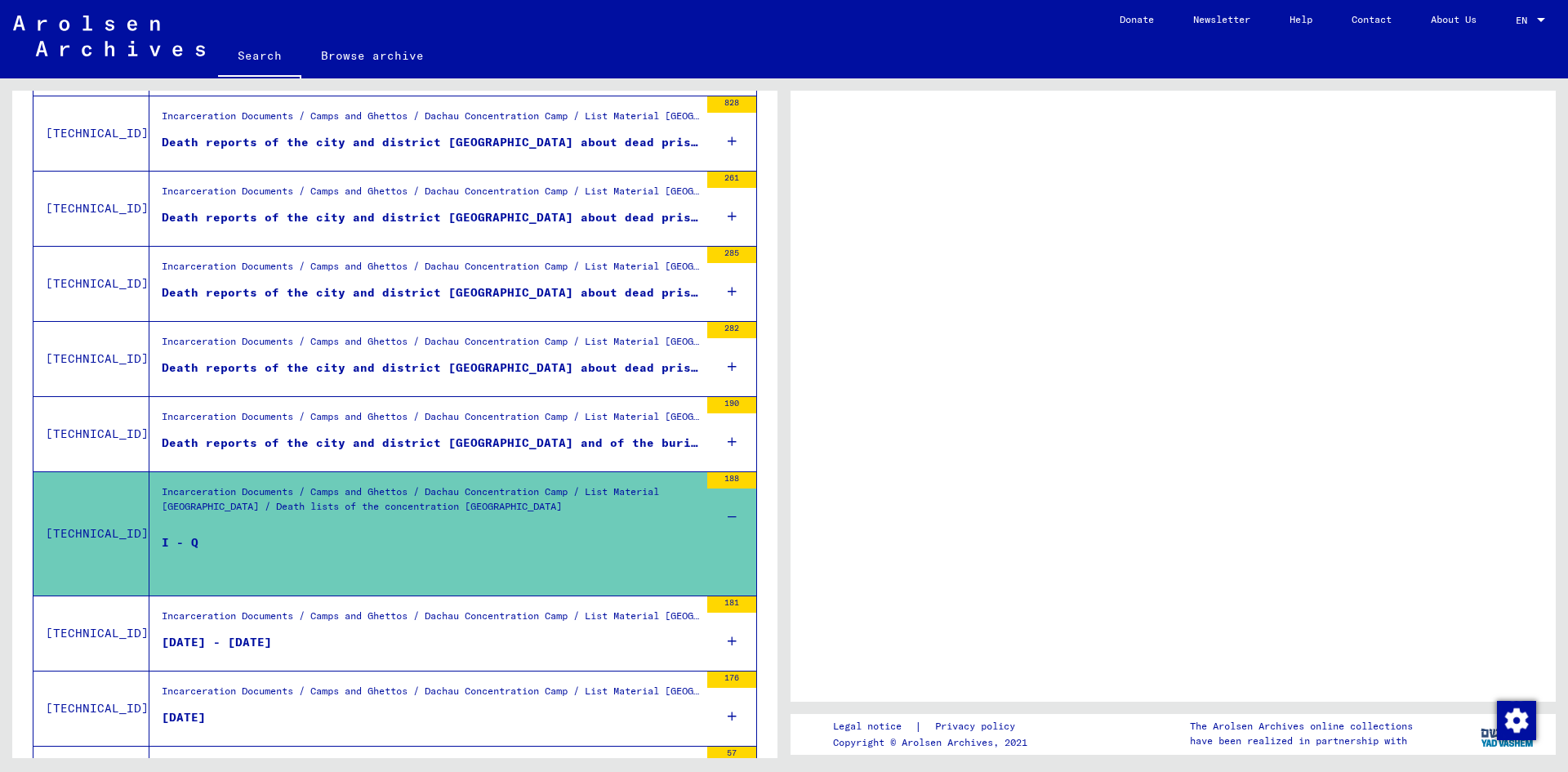
click at [728, 649] on icon at bounding box center [732, 641] width 9 height 57
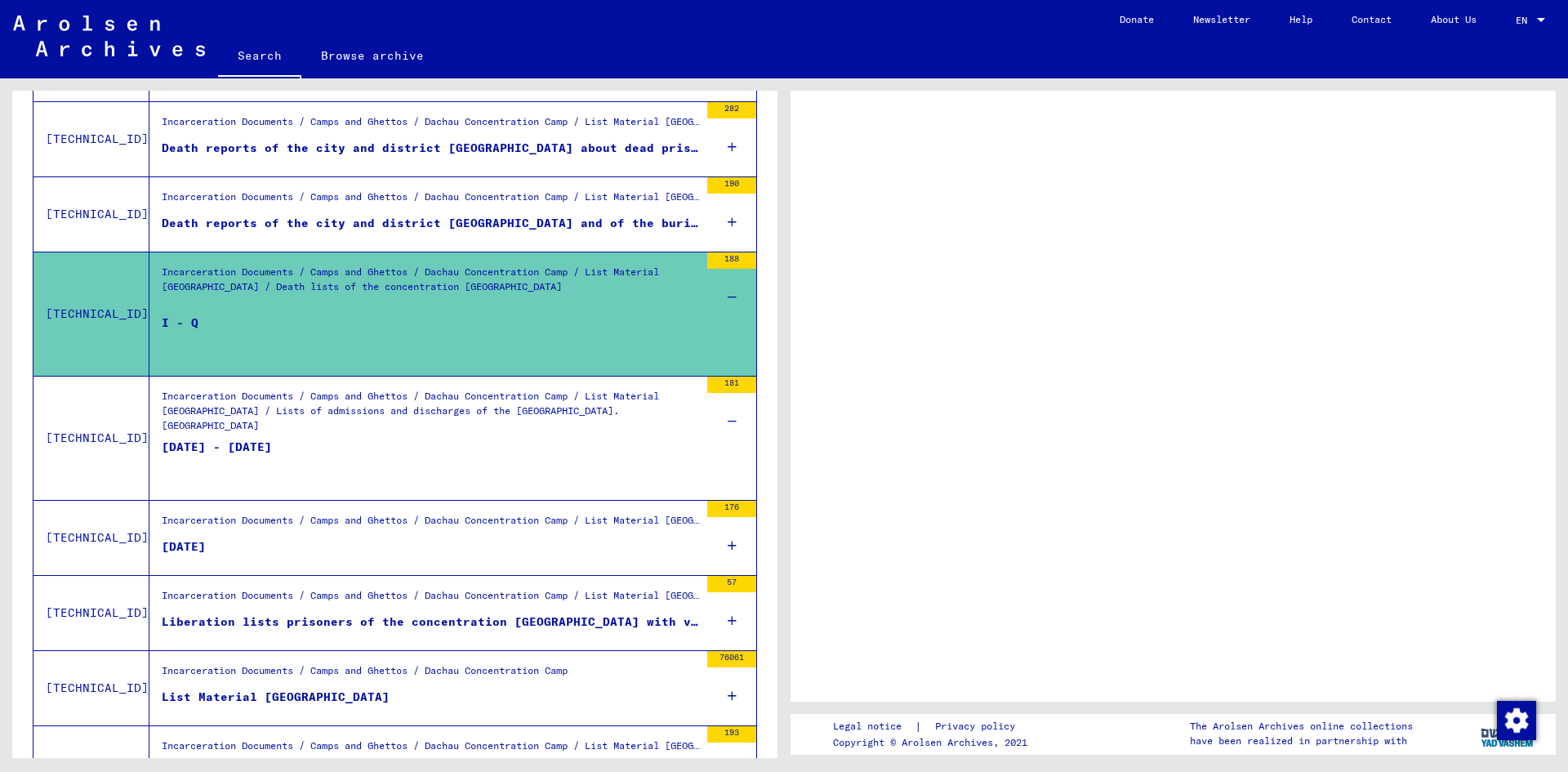
scroll to position [1307, 0]
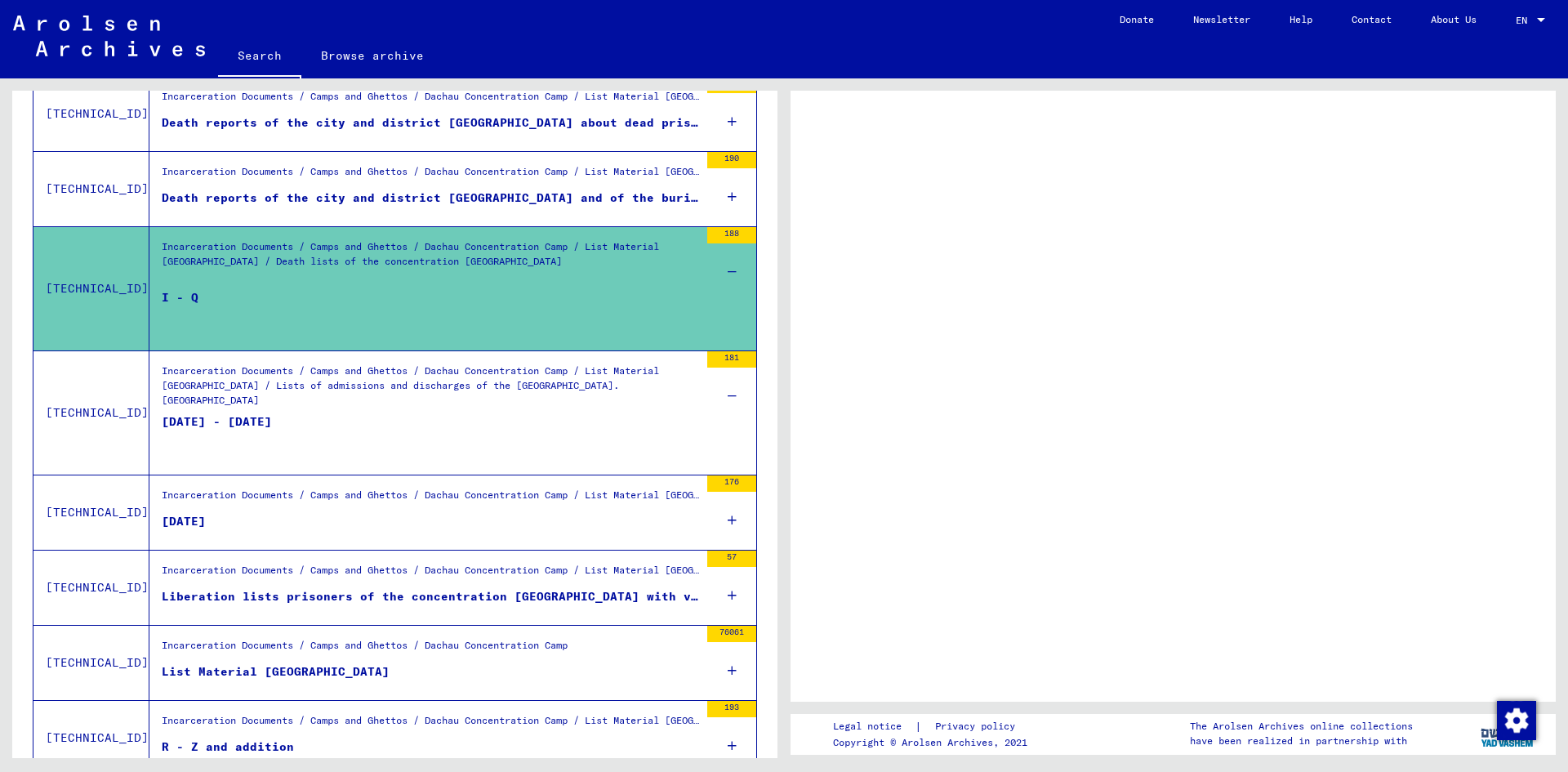
click at [470, 585] on div "Incarceration Documents / Camps and Ghettos / Dachau Concentration Camp / List …" at bounding box center [430, 574] width 537 height 22
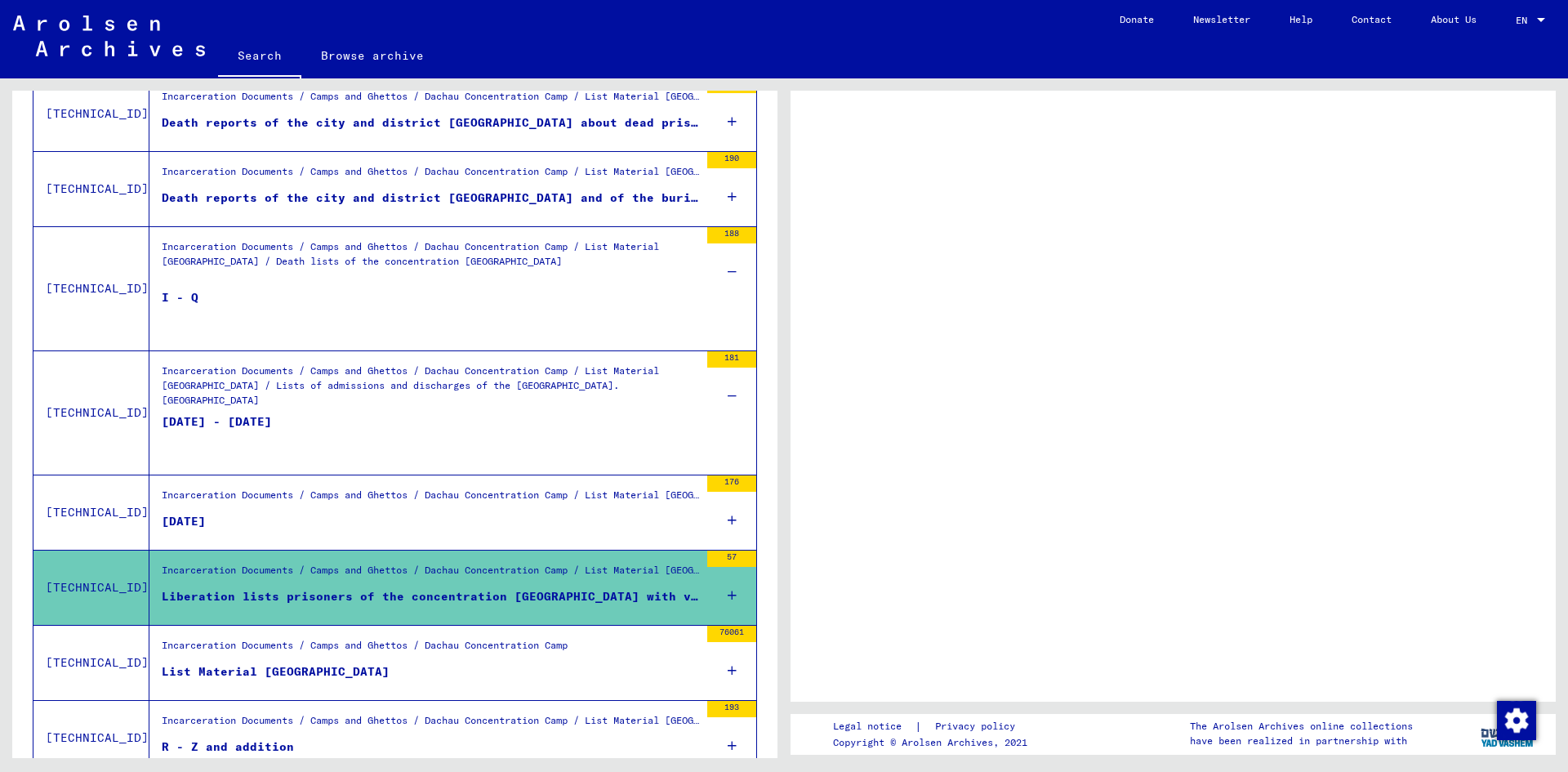
click at [722, 599] on div "57" at bounding box center [732, 587] width 49 height 73
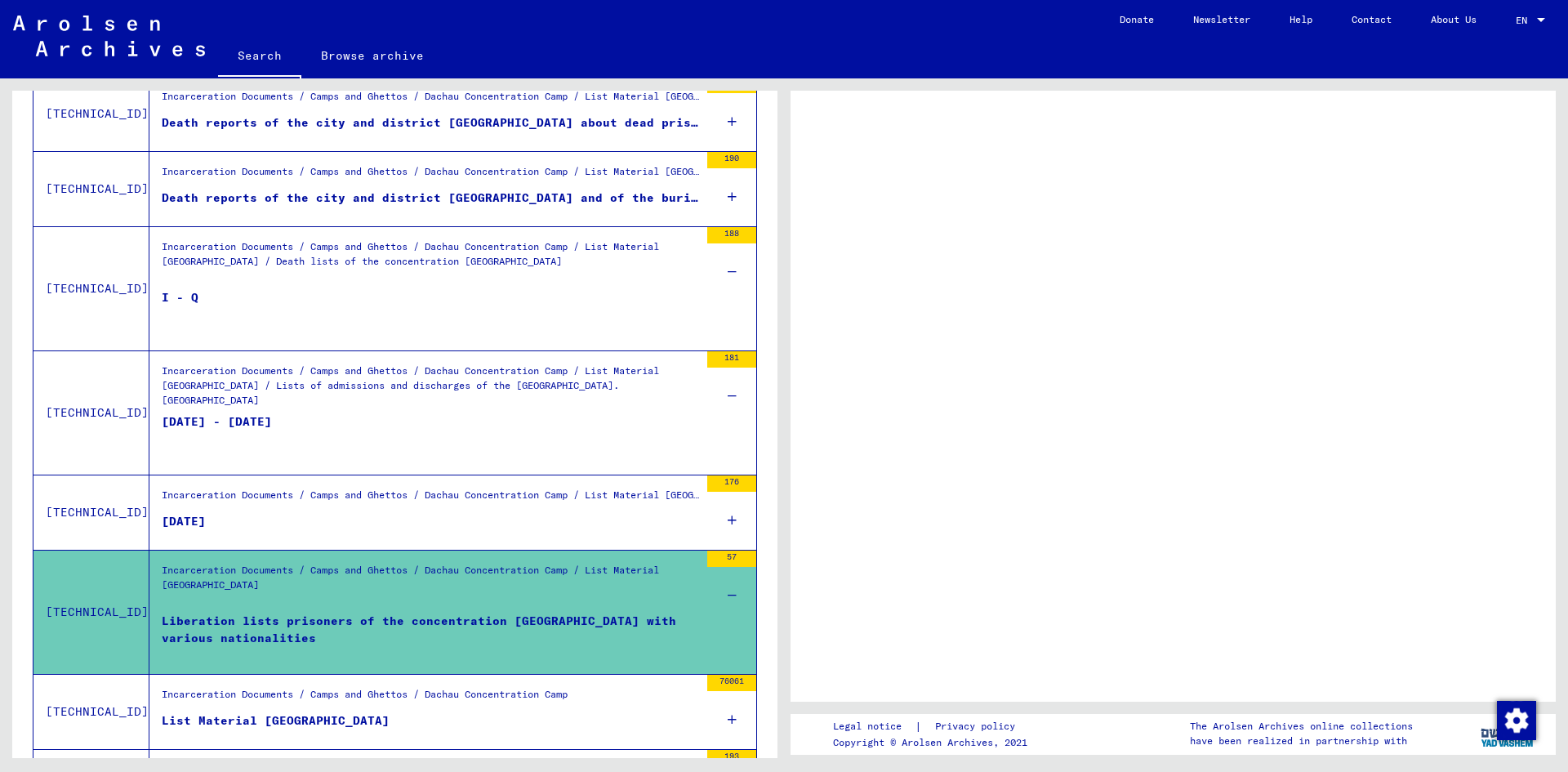
click at [497, 617] on div "Incarceration Documents / Camps and Ghettos / Dachau Concentration Camp / List …" at bounding box center [430, 591] width 537 height 57
click at [213, 625] on div "Liberation lists prisoners of the concentration [GEOGRAPHIC_DATA] with various …" at bounding box center [430, 637] width 537 height 49
